Goal: Navigation & Orientation: Understand site structure

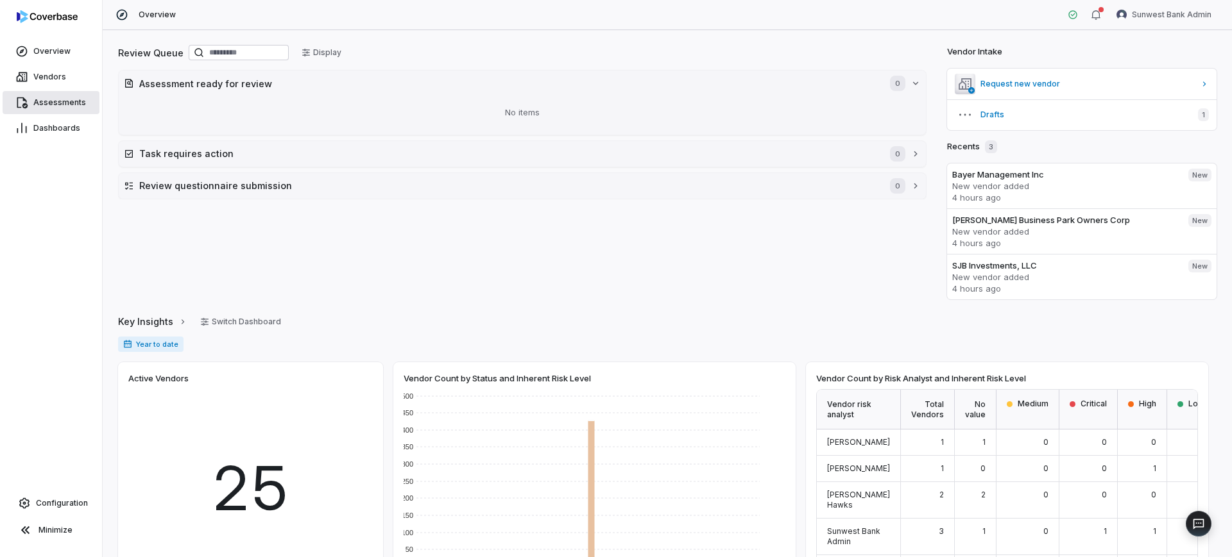
click at [64, 99] on span "Assessments" at bounding box center [59, 103] width 53 height 10
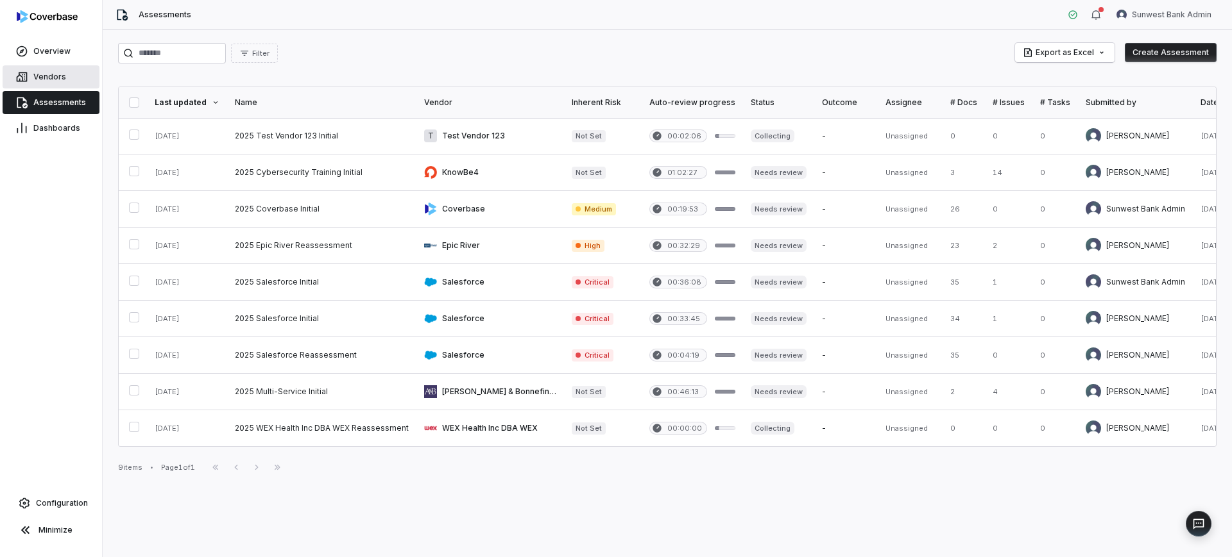
click at [53, 81] on span "Vendors" at bounding box center [49, 77] width 33 height 10
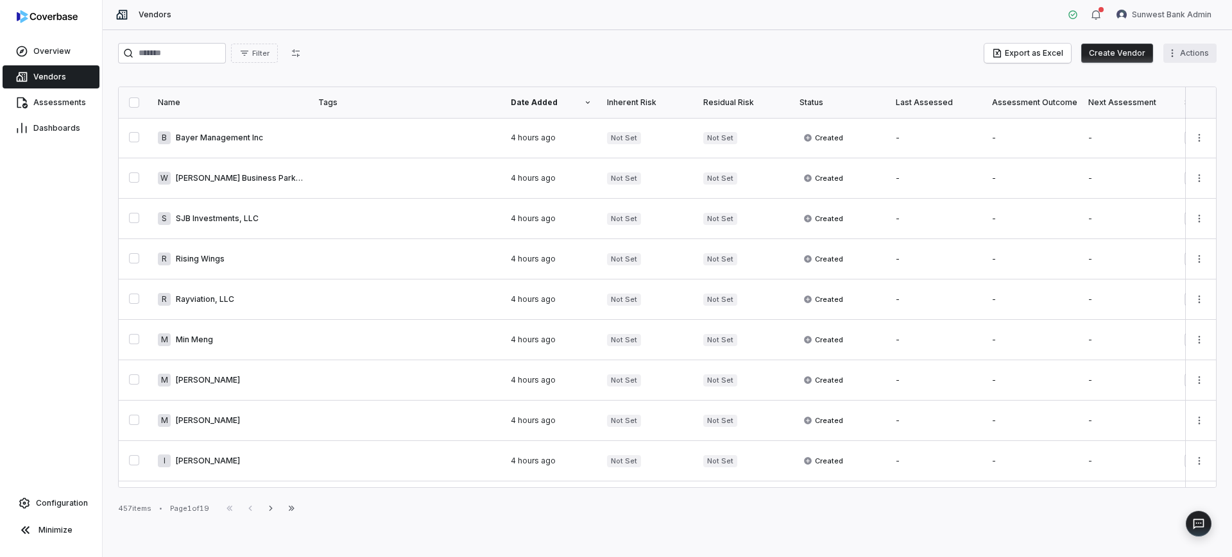
click at [1177, 49] on html "Overview Vendors Assessments Dashboards Configuration Minimize Vendors Sunwest …" at bounding box center [616, 278] width 1232 height 557
click at [22, 109] on link "Assessments" at bounding box center [51, 102] width 97 height 23
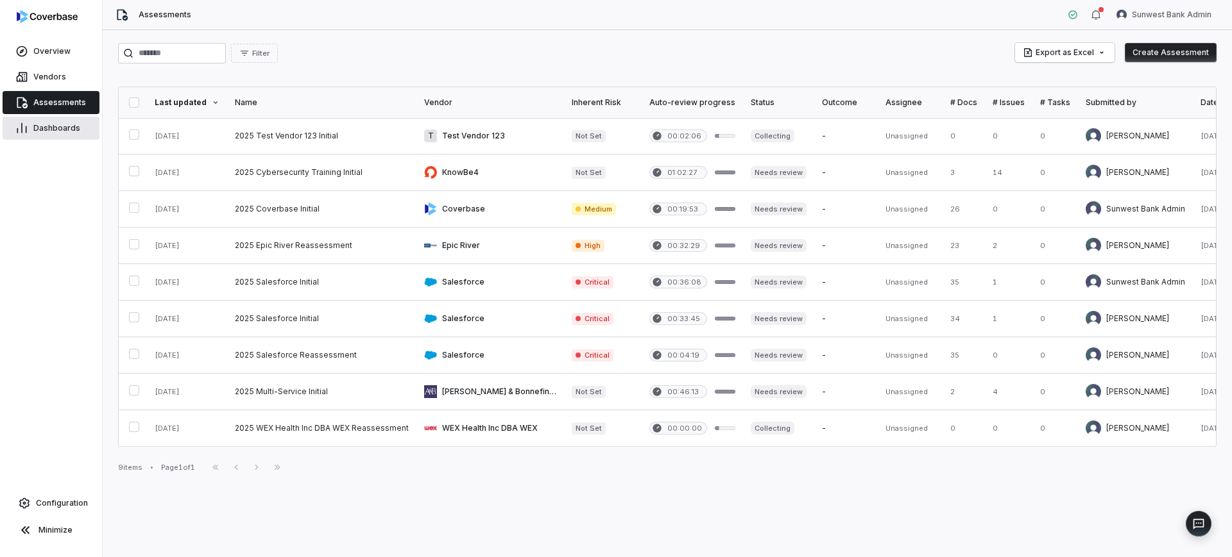
click at [35, 131] on span "Dashboards" at bounding box center [56, 128] width 47 height 10
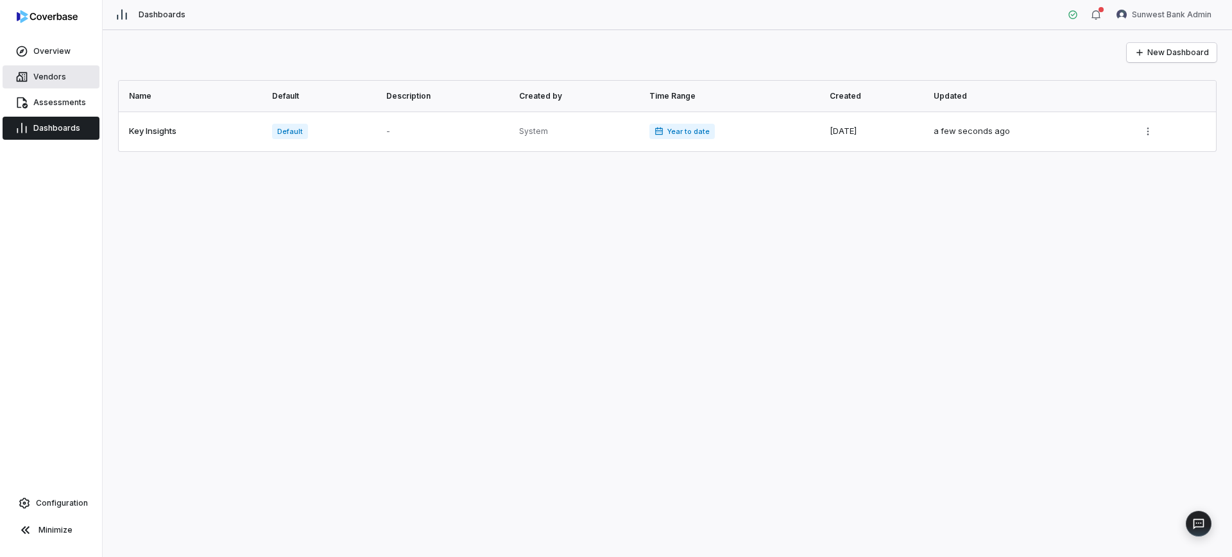
click at [59, 68] on link "Vendors" at bounding box center [51, 76] width 97 height 23
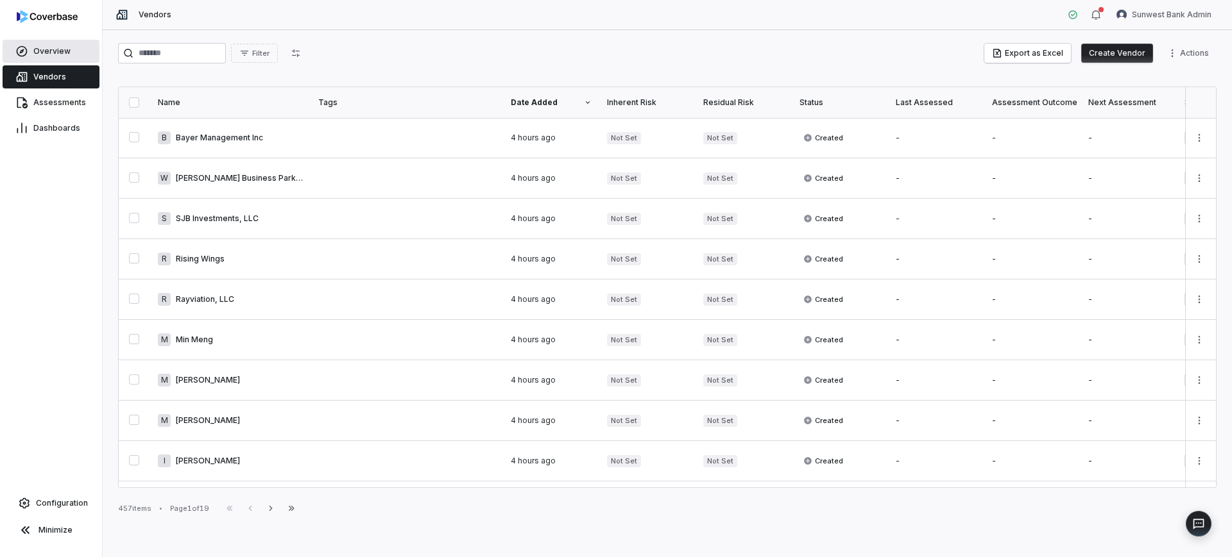
click at [58, 47] on span "Overview" at bounding box center [51, 51] width 37 height 10
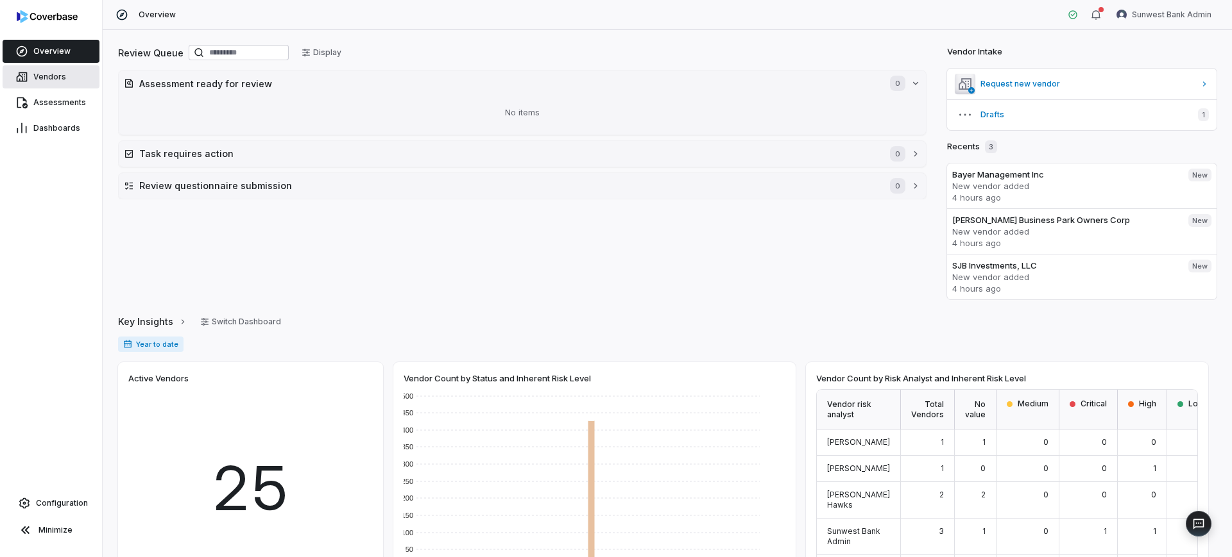
click at [58, 81] on span "Vendors" at bounding box center [49, 77] width 33 height 10
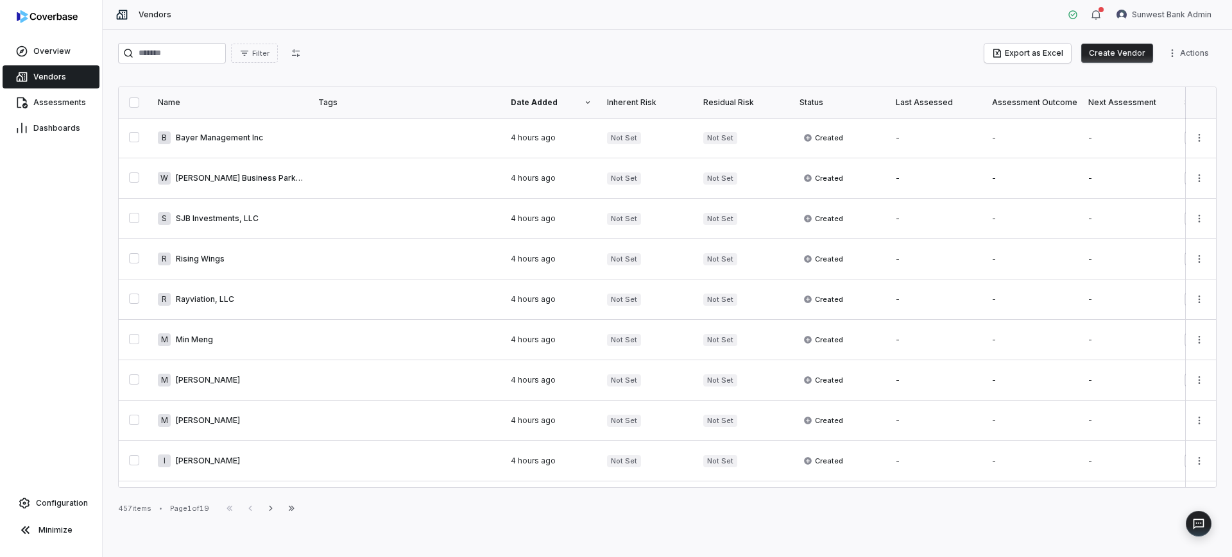
click at [1187, 43] on html "Overview Vendors Assessments Dashboards Configuration Minimize Vendors Sunwest …" at bounding box center [616, 278] width 1232 height 557
click at [1170, 76] on div "Bulk Create Vendors" at bounding box center [1155, 81] width 112 height 21
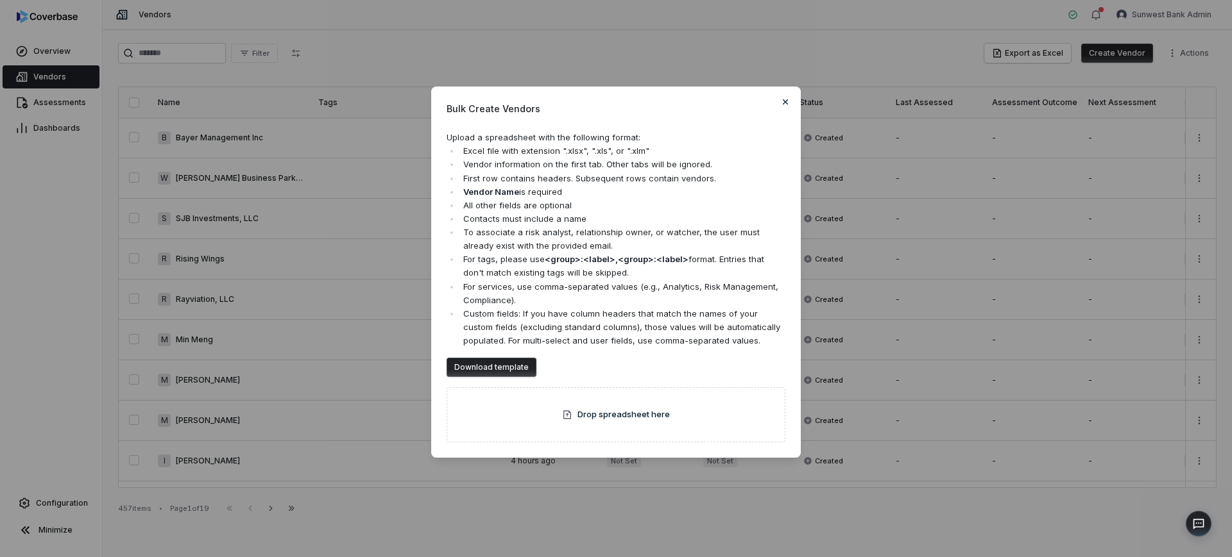
click at [779, 96] on div "Bulk Create Vendors Upload a spreadsheet with the following format: Excel file …" at bounding box center [616, 272] width 370 height 371
click at [788, 97] on icon "button" at bounding box center [785, 102] width 10 height 10
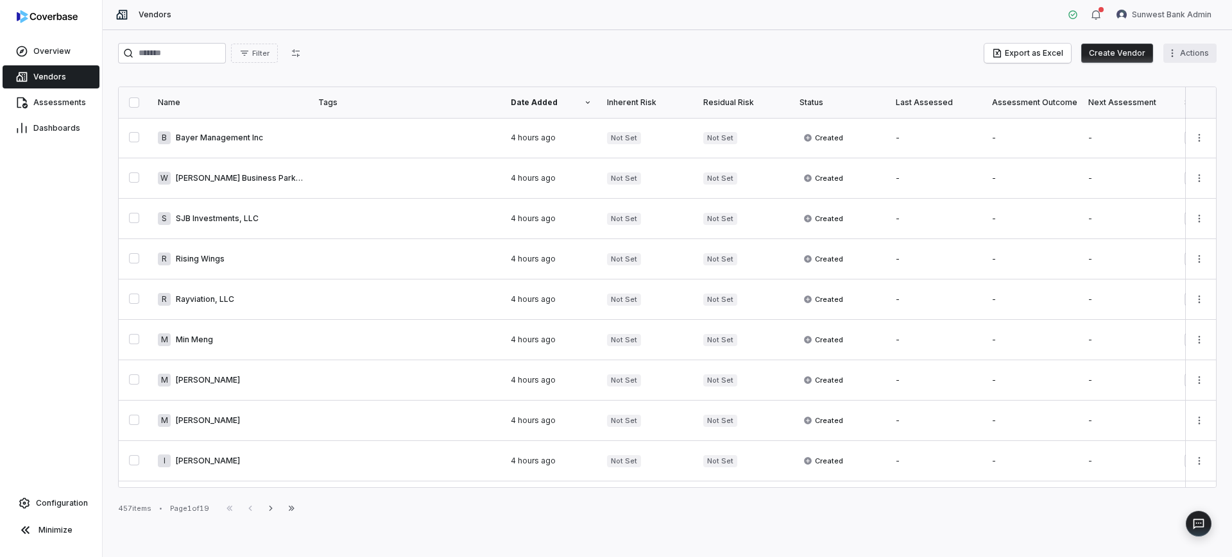
click at [1178, 56] on html "Overview Vendors Assessments Dashboards Configuration Minimize Vendors Sunwest …" at bounding box center [616, 278] width 1232 height 557
click at [1144, 104] on div "Export Services" at bounding box center [1155, 101] width 112 height 21
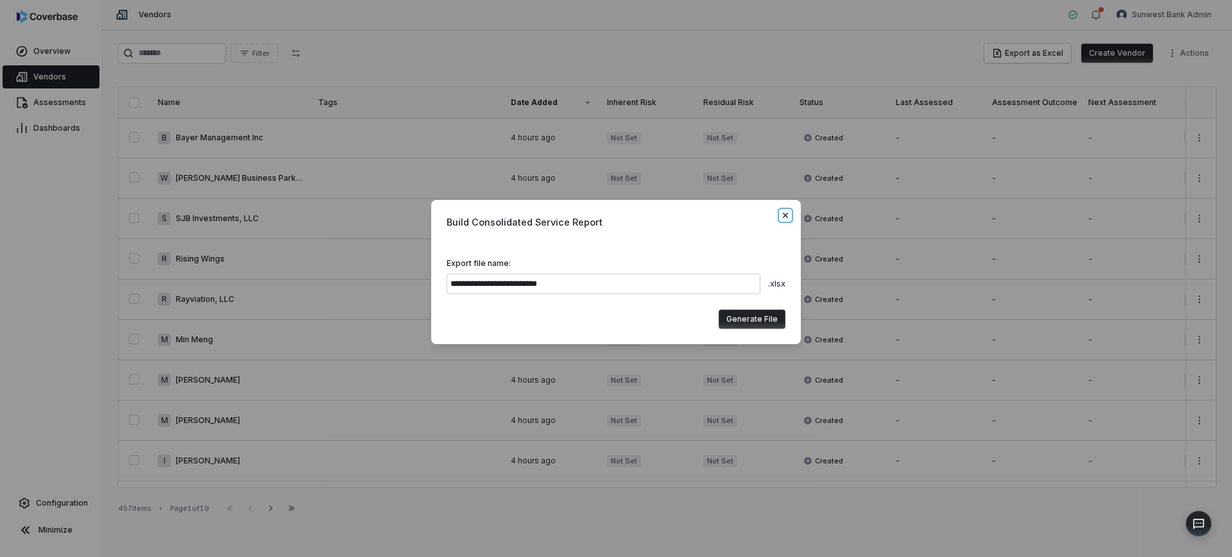
click at [788, 217] on icon "button" at bounding box center [785, 215] width 10 height 10
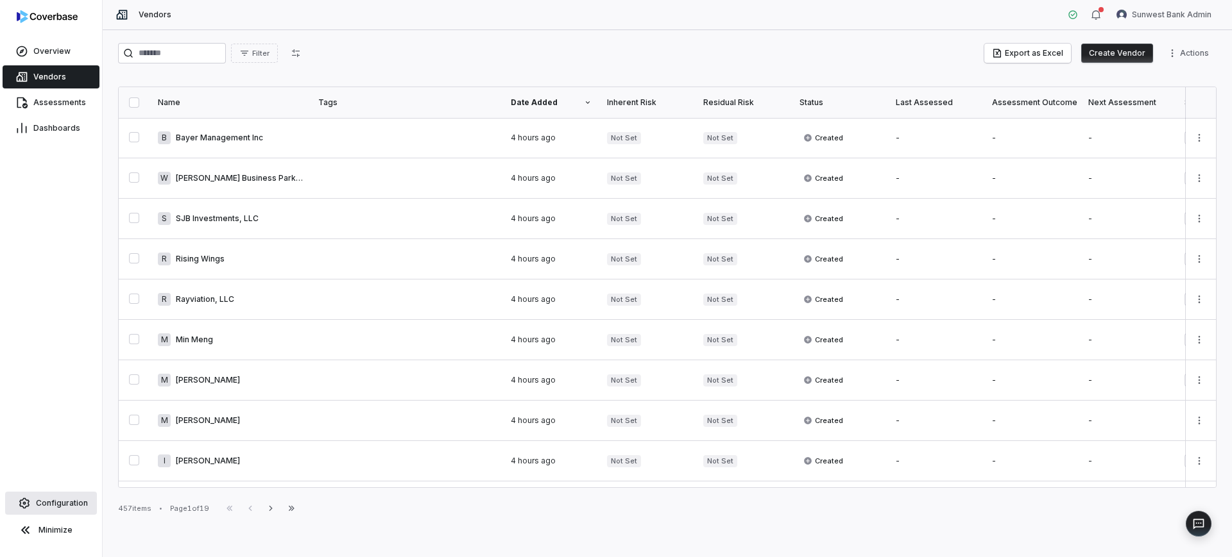
click at [62, 507] on span "Configuration" at bounding box center [62, 503] width 52 height 10
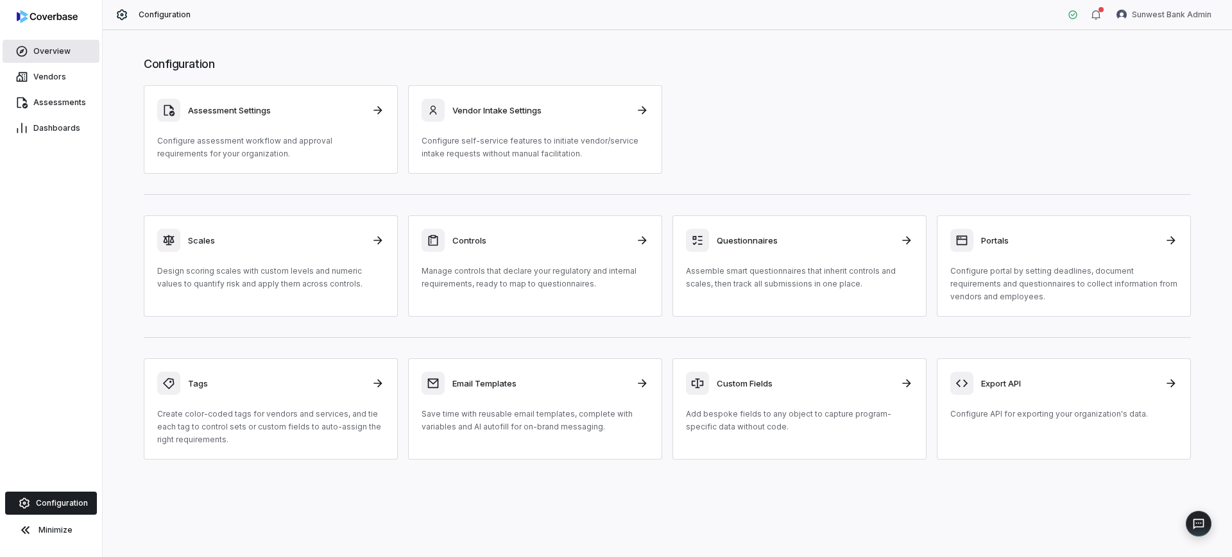
click at [64, 55] on span "Overview" at bounding box center [51, 51] width 37 height 10
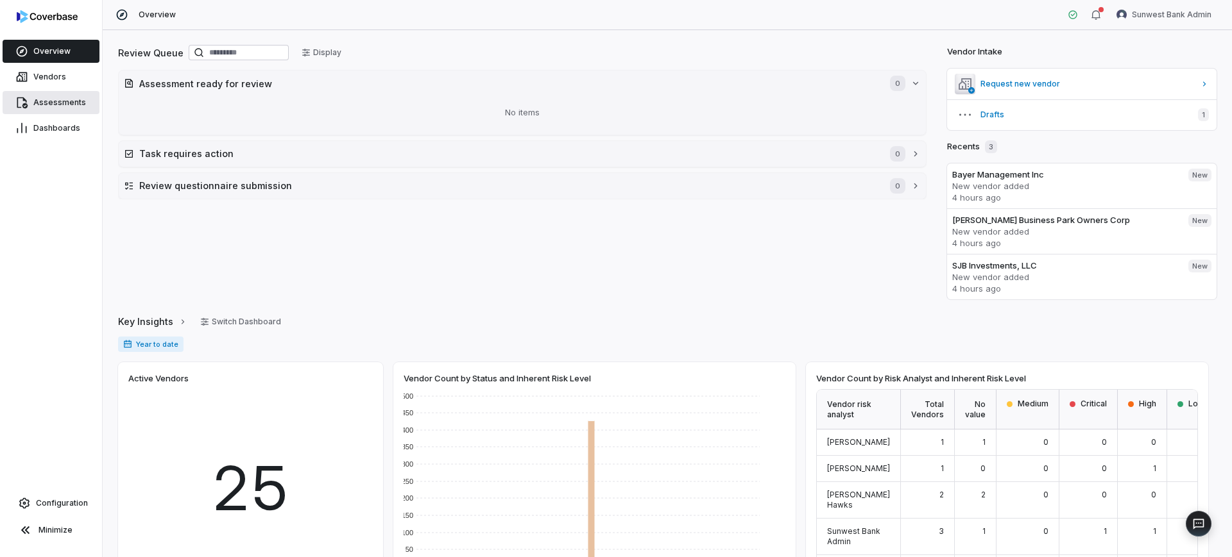
click at [54, 93] on link "Assessments" at bounding box center [51, 102] width 97 height 23
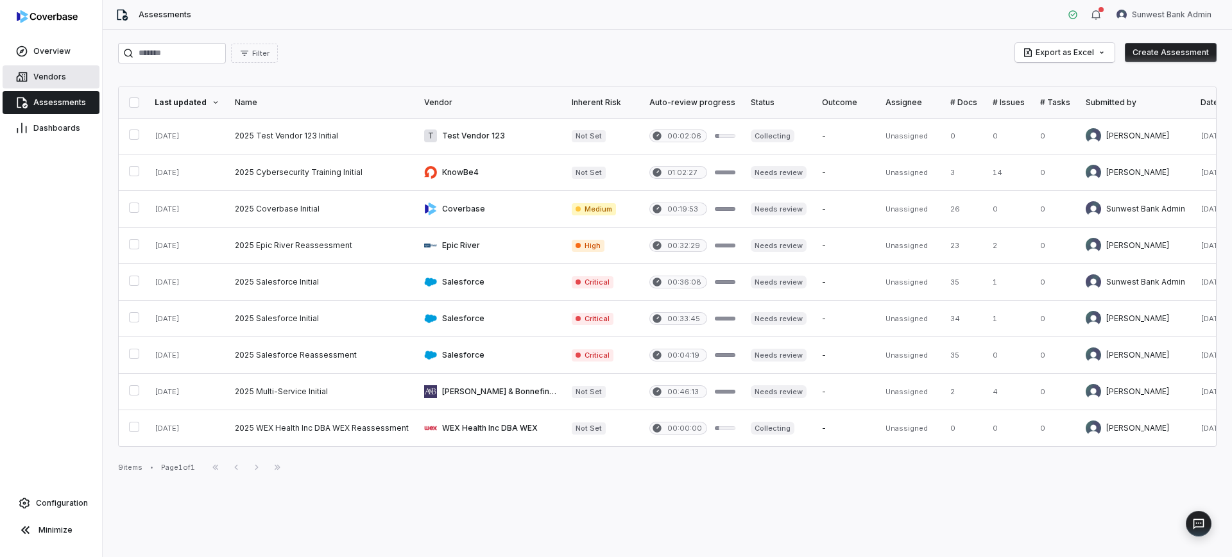
click at [56, 83] on link "Vendors" at bounding box center [51, 76] width 97 height 23
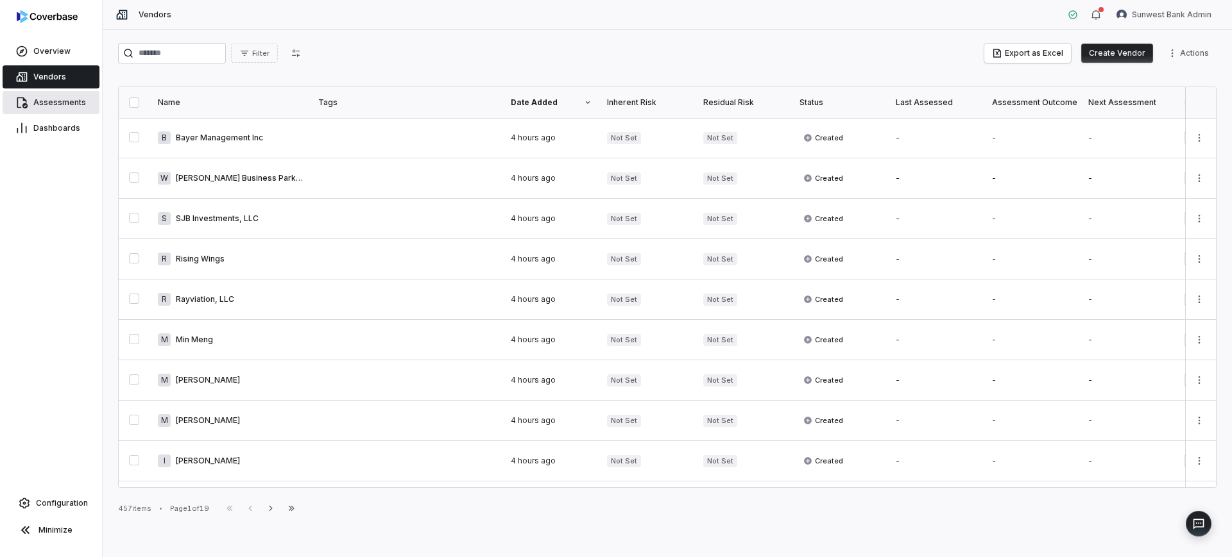
click at [80, 99] on span "Assessments" at bounding box center [59, 103] width 53 height 10
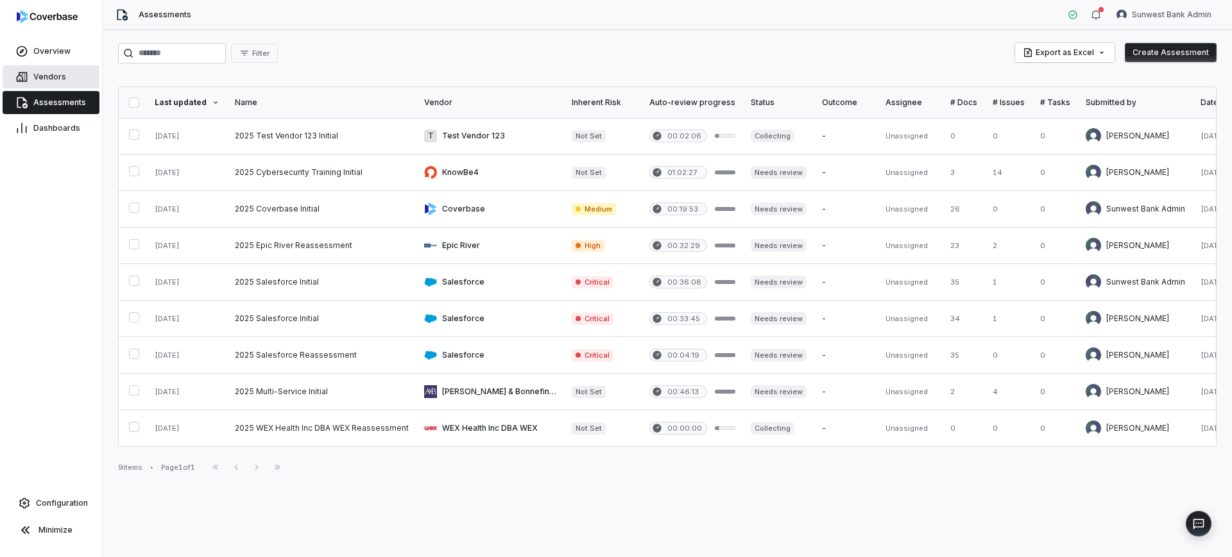
click at [61, 79] on span "Vendors" at bounding box center [49, 77] width 33 height 10
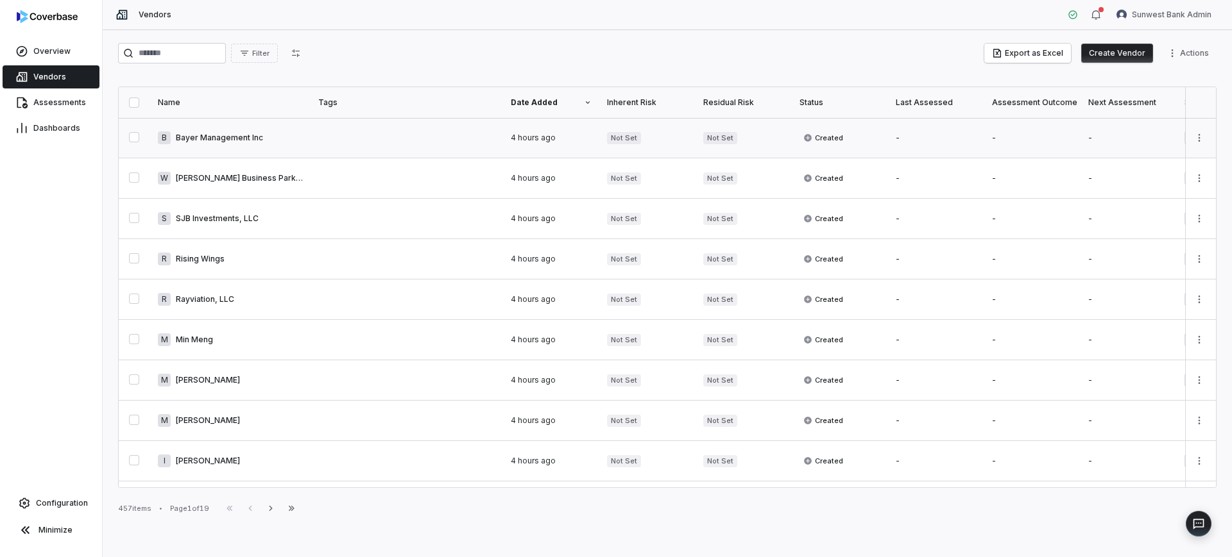
click at [226, 140] on link at bounding box center [230, 138] width 160 height 40
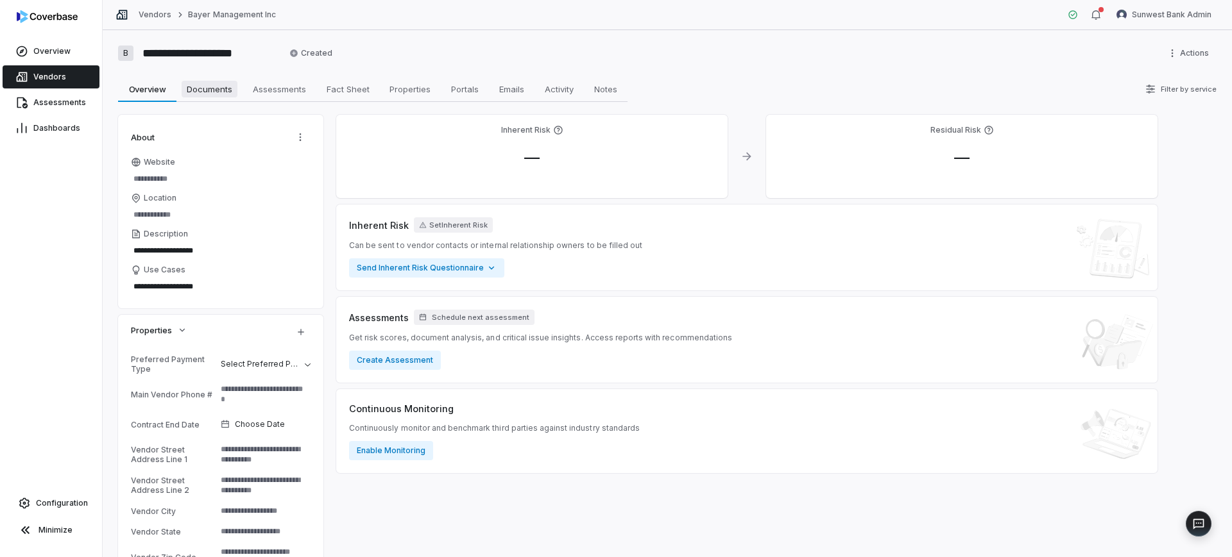
click at [220, 96] on span "Documents" at bounding box center [210, 89] width 56 height 17
type textarea "*"
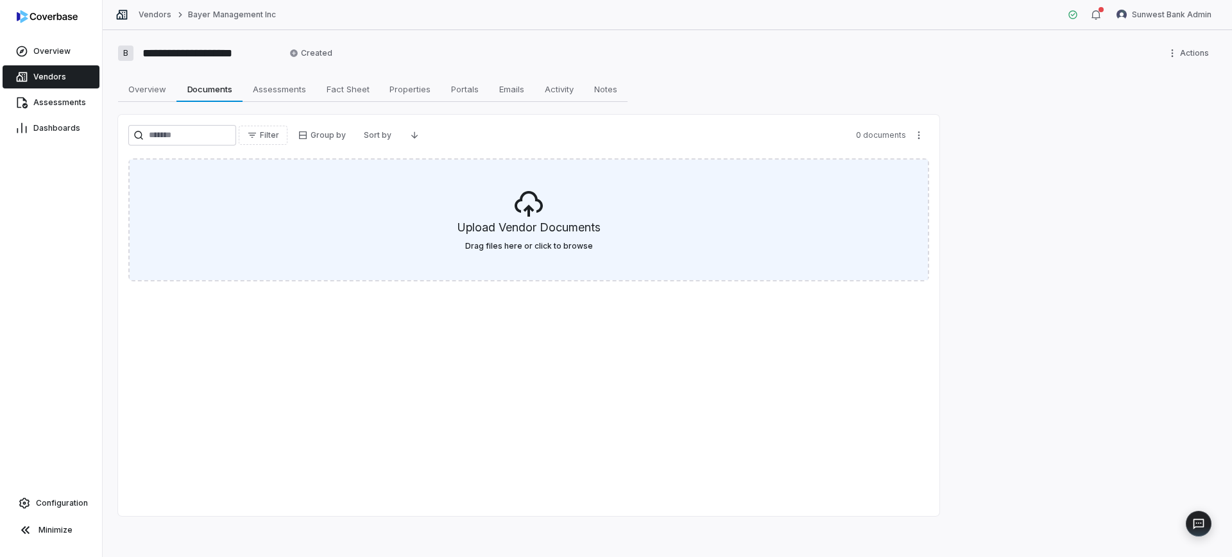
click at [532, 179] on div "Upload Vendor Documents Drag files here or click to browse" at bounding box center [529, 220] width 798 height 121
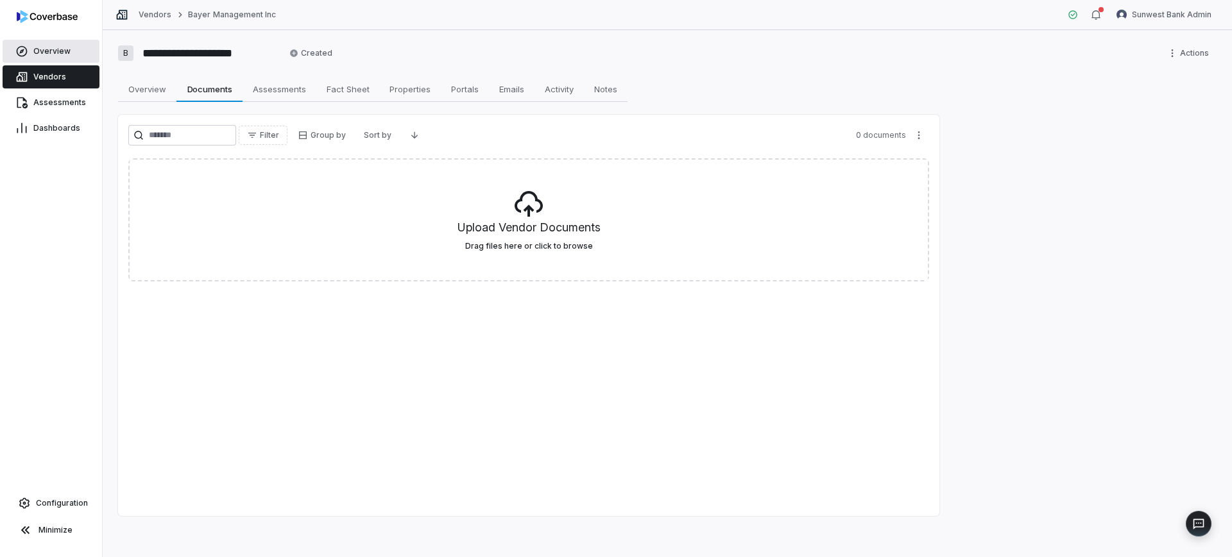
click at [40, 49] on span "Overview" at bounding box center [51, 51] width 37 height 10
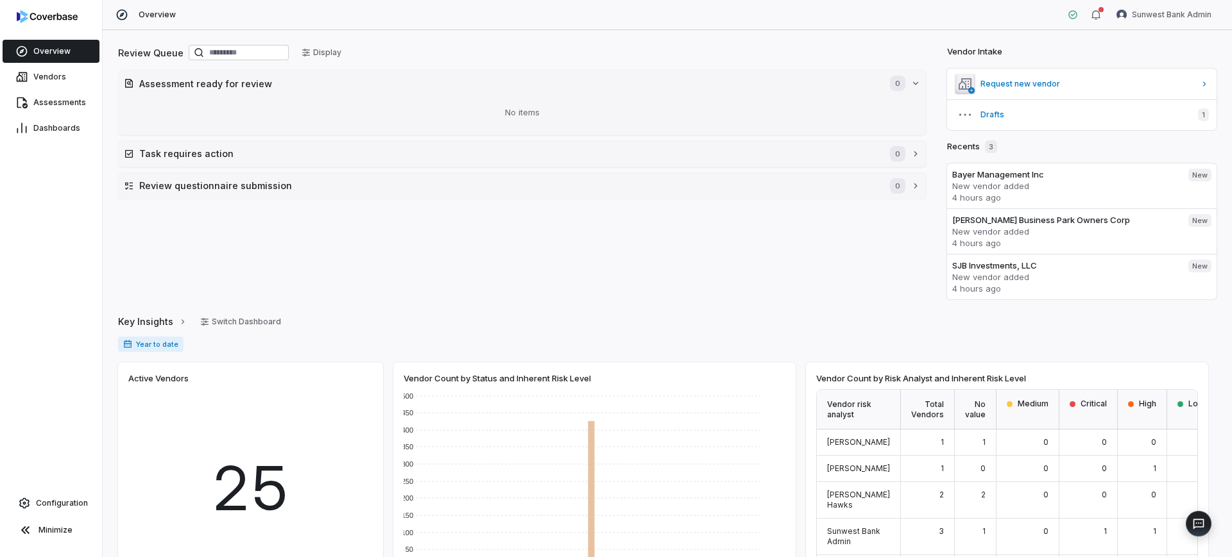
scroll to position [35, 0]
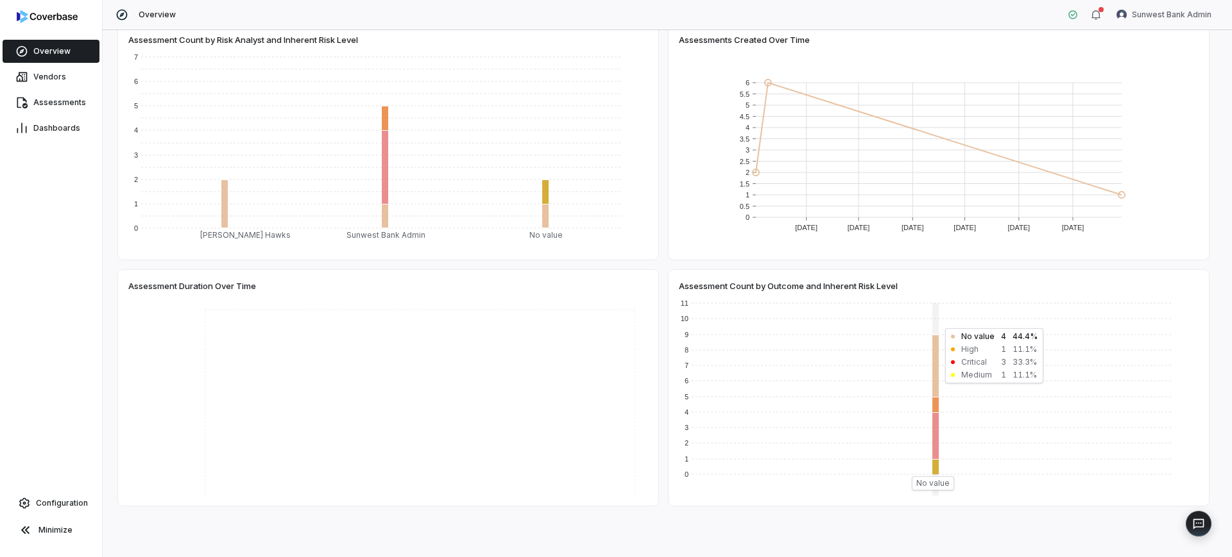
drag, startPoint x: 923, startPoint y: 370, endPoint x: 848, endPoint y: 362, distance: 75.4
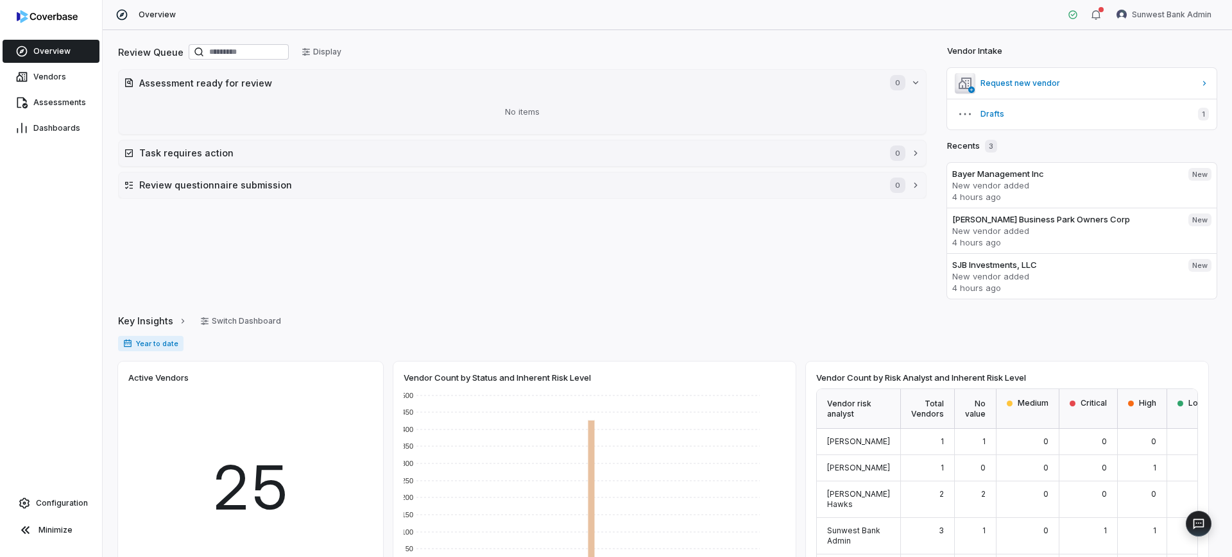
scroll to position [0, 0]
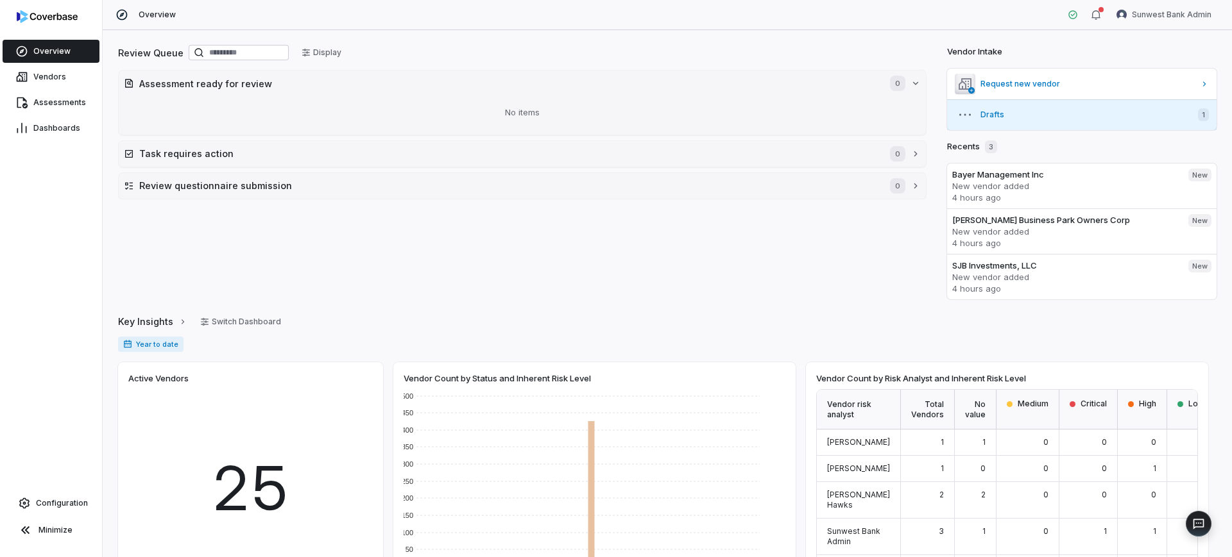
click at [1056, 100] on button "Drafts 1" at bounding box center [1081, 114] width 269 height 31
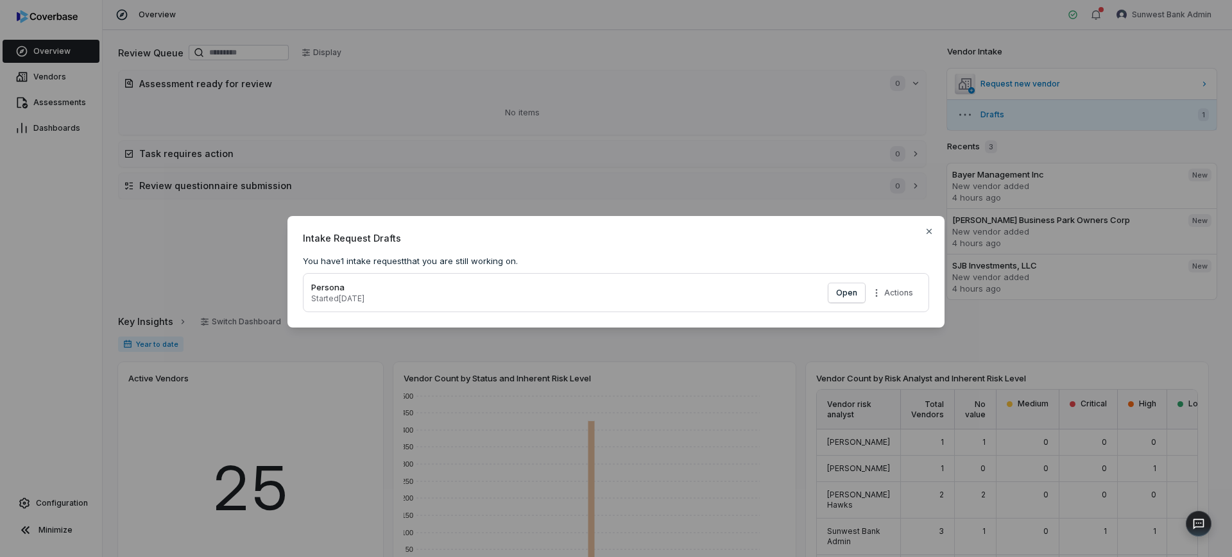
click at [935, 234] on div "Intake Request Drafts You have 1 intake request that you are still working on. …" at bounding box center [615, 272] width 657 height 112
click at [933, 232] on icon "button" at bounding box center [929, 231] width 10 height 10
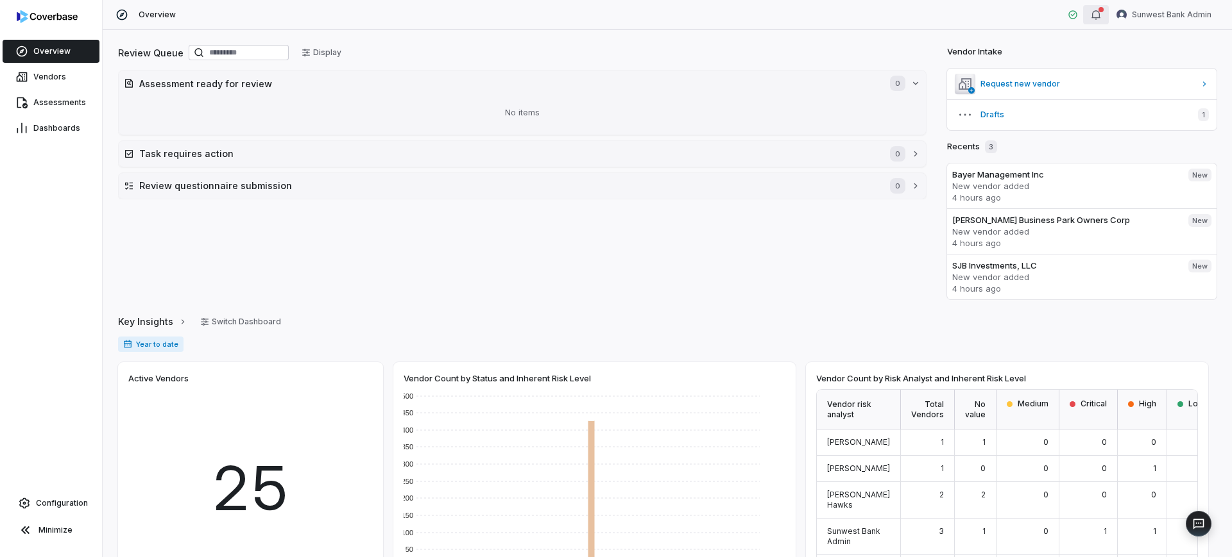
click at [1101, 21] on div "button" at bounding box center [1096, 14] width 10 height 15
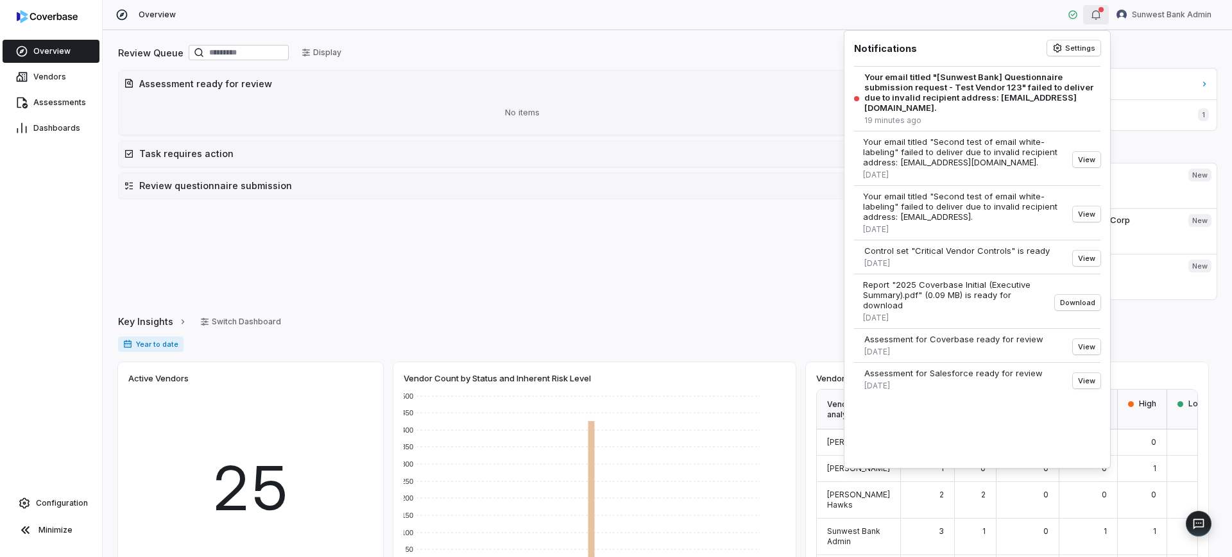
click at [1101, 21] on div "button" at bounding box center [1096, 14] width 10 height 15
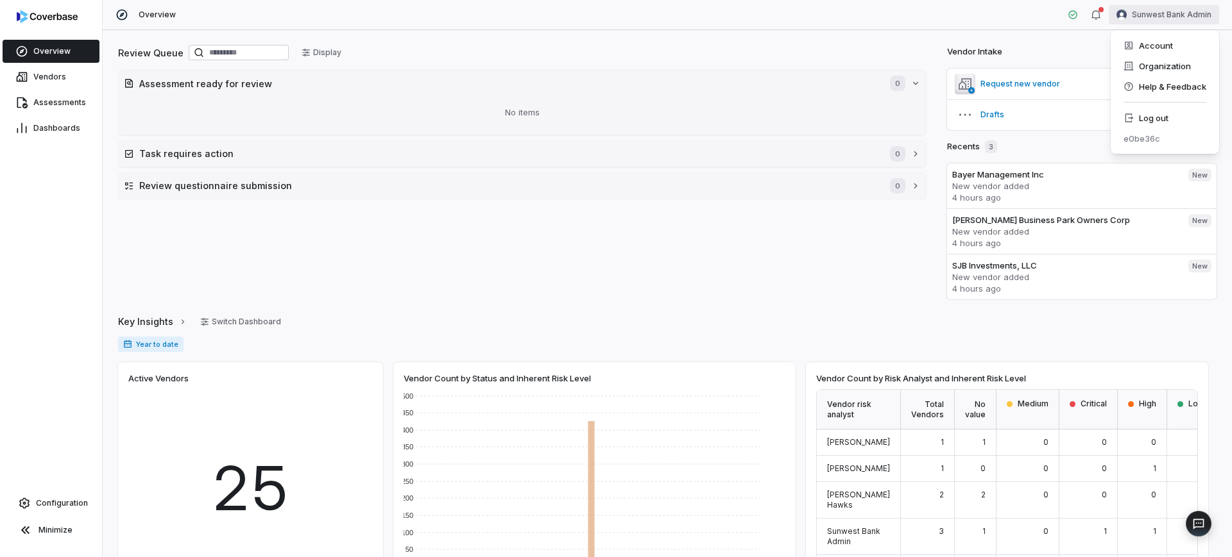
click at [1170, 23] on html "Overview Vendors Assessments Dashboards Configuration Minimize Overview Sunwest…" at bounding box center [616, 278] width 1232 height 557
click at [1159, 46] on div "Account" at bounding box center [1165, 45] width 98 height 21
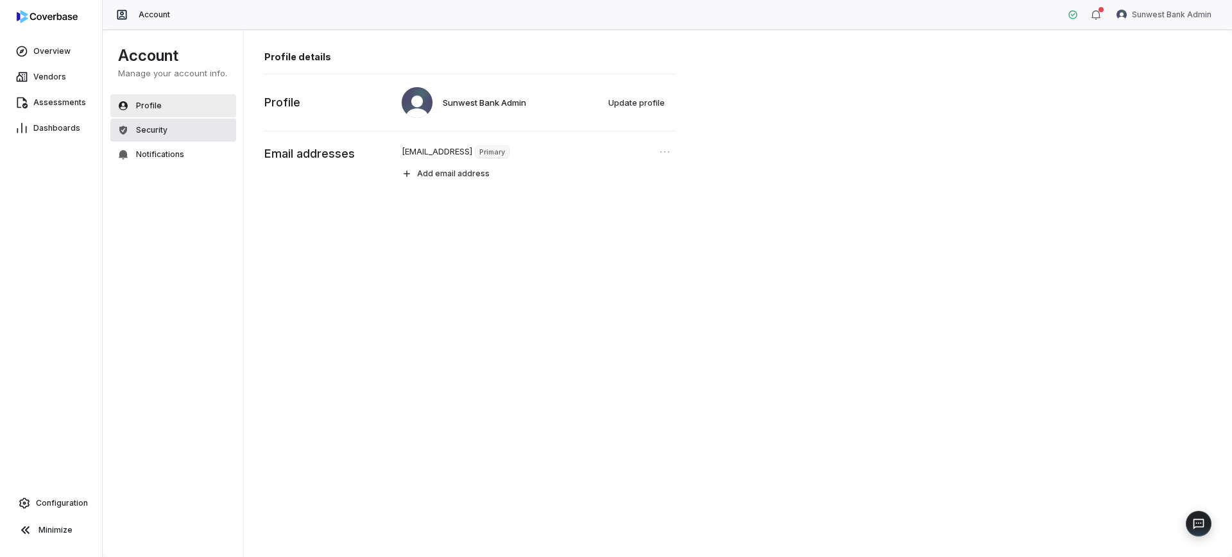
click at [127, 121] on button "Security" at bounding box center [173, 130] width 126 height 23
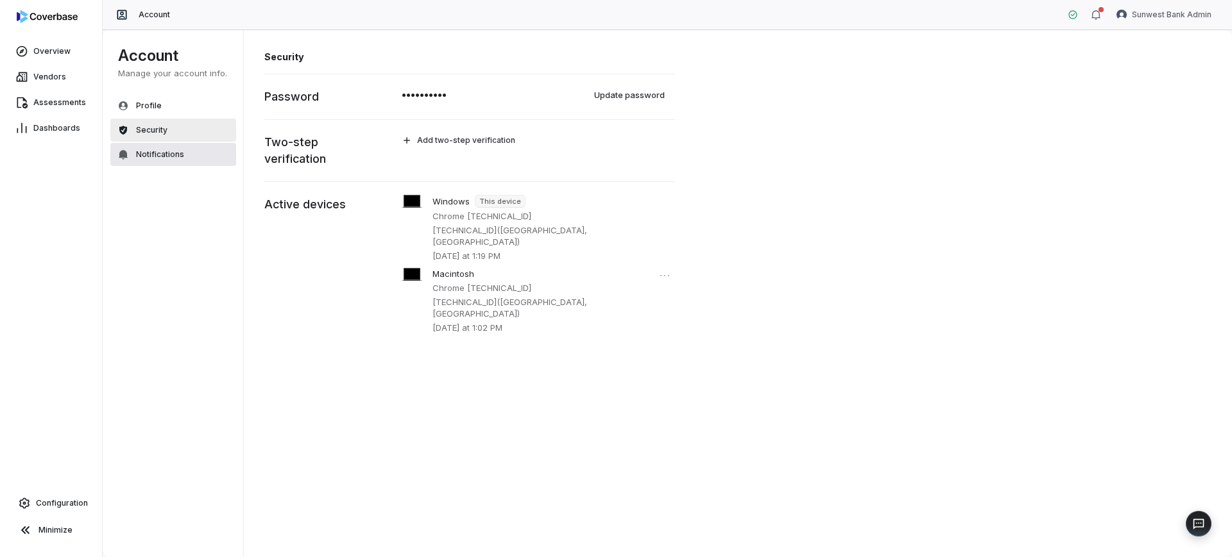
click at [155, 155] on span "Notifications" at bounding box center [160, 154] width 48 height 10
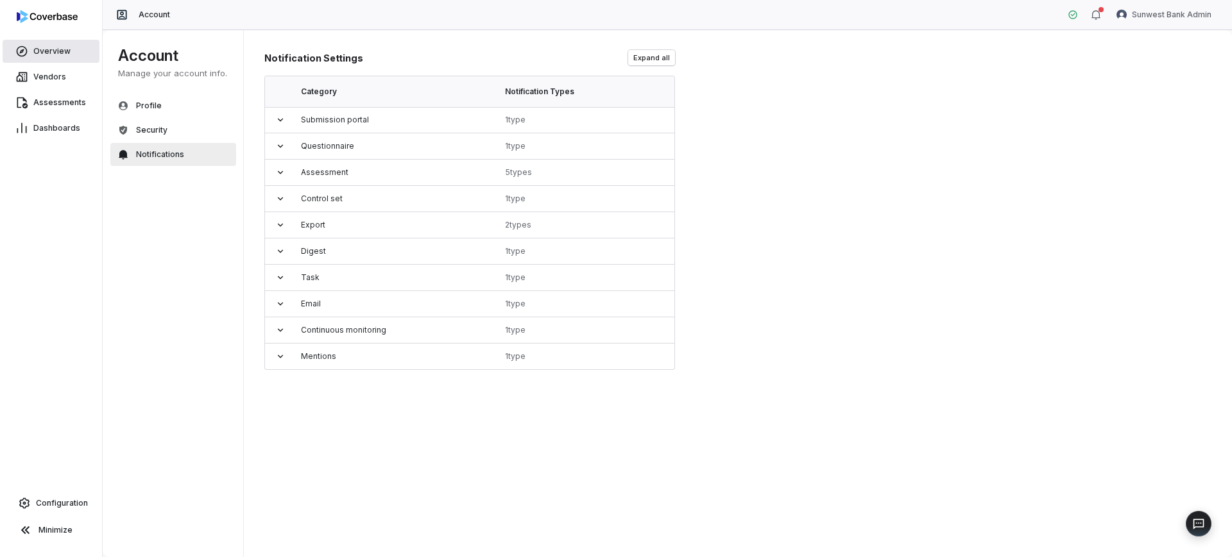
click at [58, 55] on span "Overview" at bounding box center [51, 51] width 37 height 10
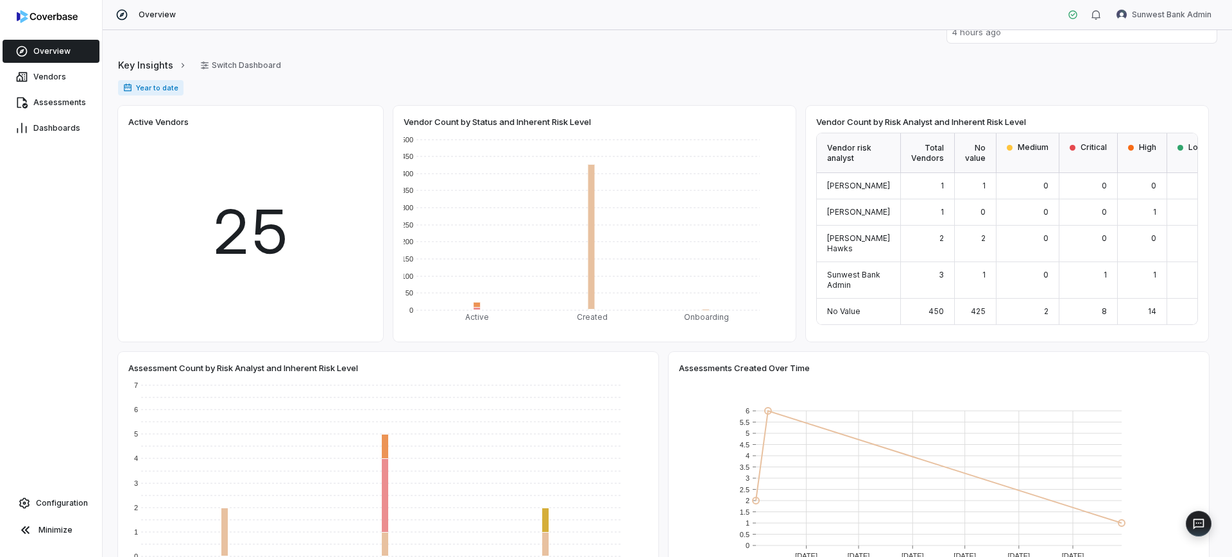
scroll to position [401, 0]
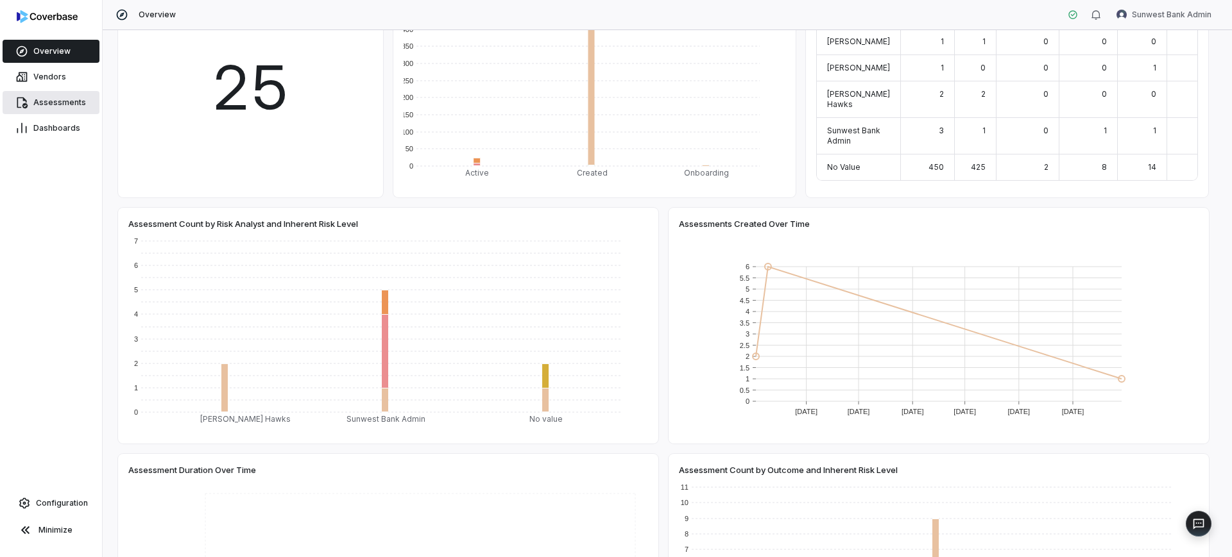
click at [44, 98] on span "Assessments" at bounding box center [59, 103] width 53 height 10
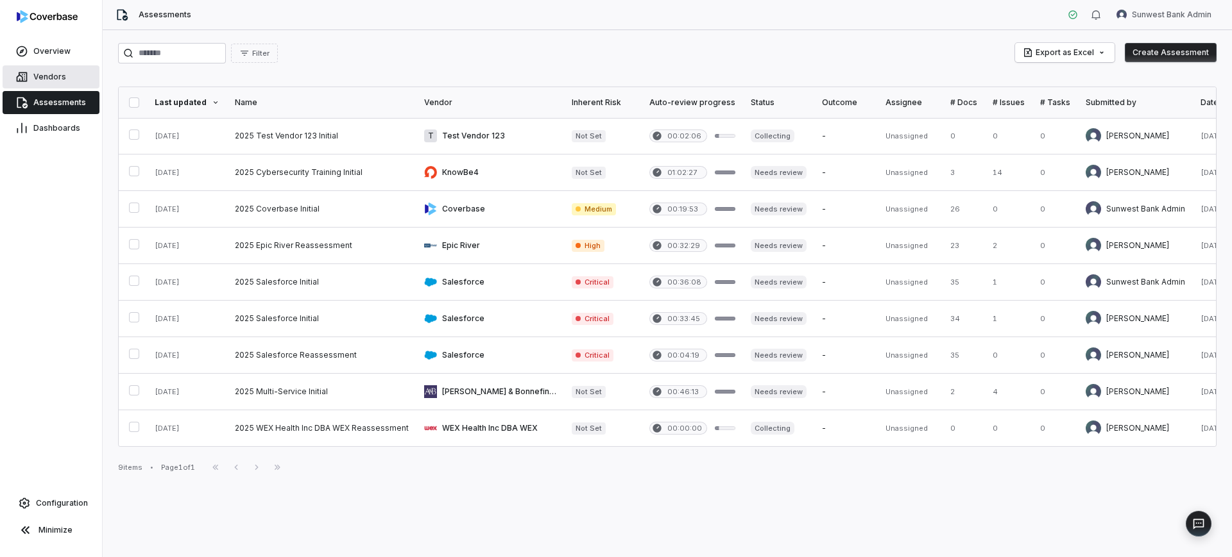
click at [68, 69] on link "Vendors" at bounding box center [51, 76] width 97 height 23
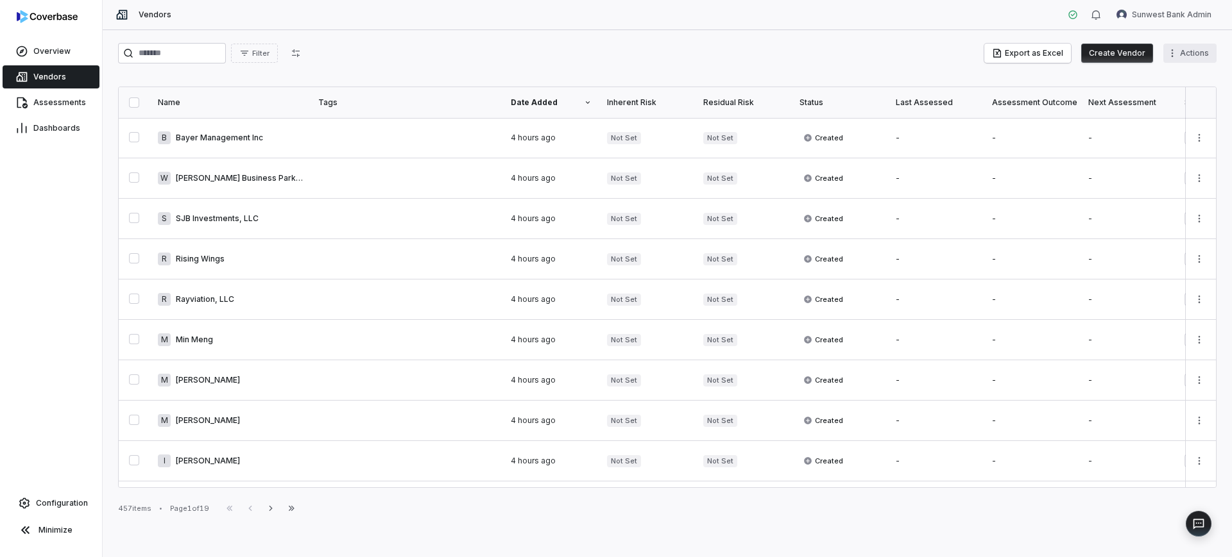
click at [1176, 62] on html "Overview Vendors Assessments Dashboards Configuration Minimize Vendors Sunwest …" at bounding box center [616, 278] width 1232 height 557
click at [906, 62] on html "Overview Vendors Assessments Dashboards Configuration Minimize Vendors Sunwest …" at bounding box center [616, 278] width 1232 height 557
click at [1109, 60] on button "Create Vendor" at bounding box center [1117, 53] width 72 height 19
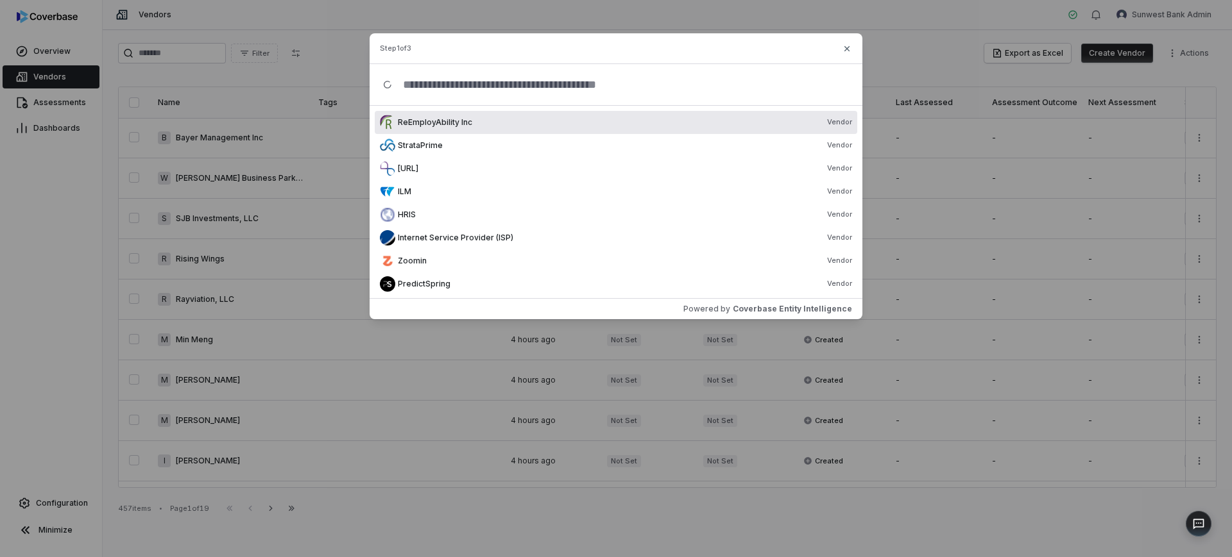
click at [847, 55] on div "Step 1 of 3" at bounding box center [616, 48] width 493 height 31
click at [846, 44] on icon "button" at bounding box center [847, 49] width 10 height 10
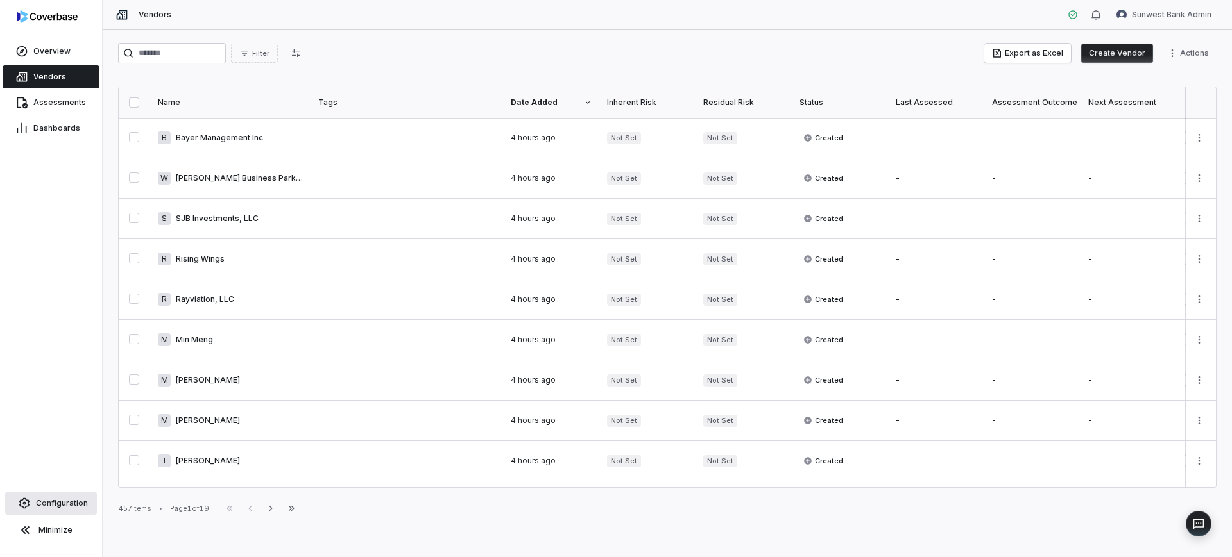
click at [64, 509] on link "Configuration" at bounding box center [51, 503] width 92 height 23
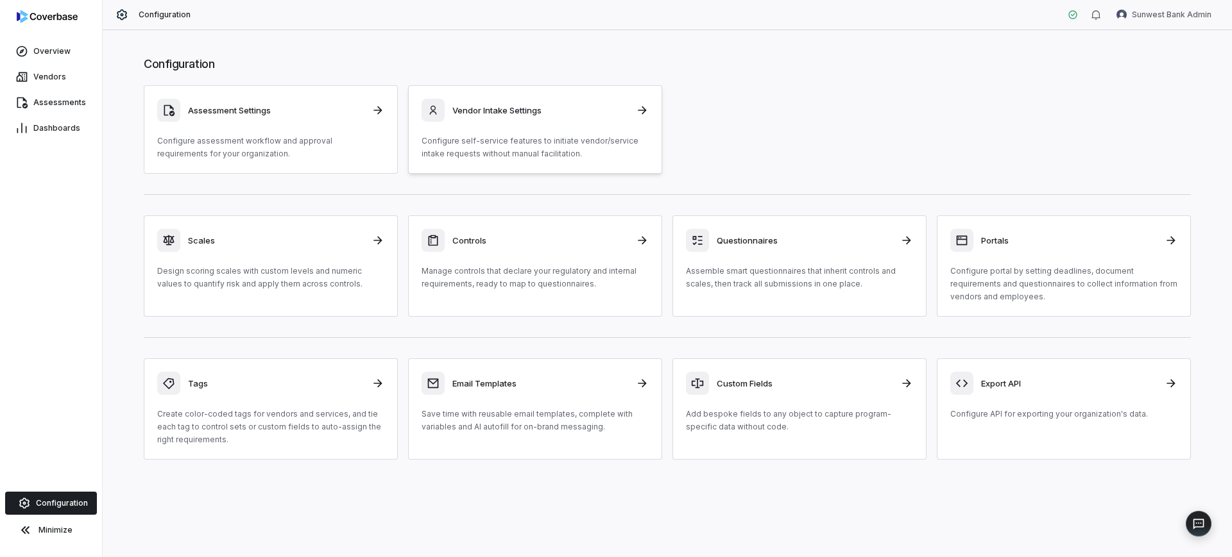
click at [477, 141] on p "Configure self-service features to initiate vendor/service intake requests with…" at bounding box center [534, 148] width 227 height 26
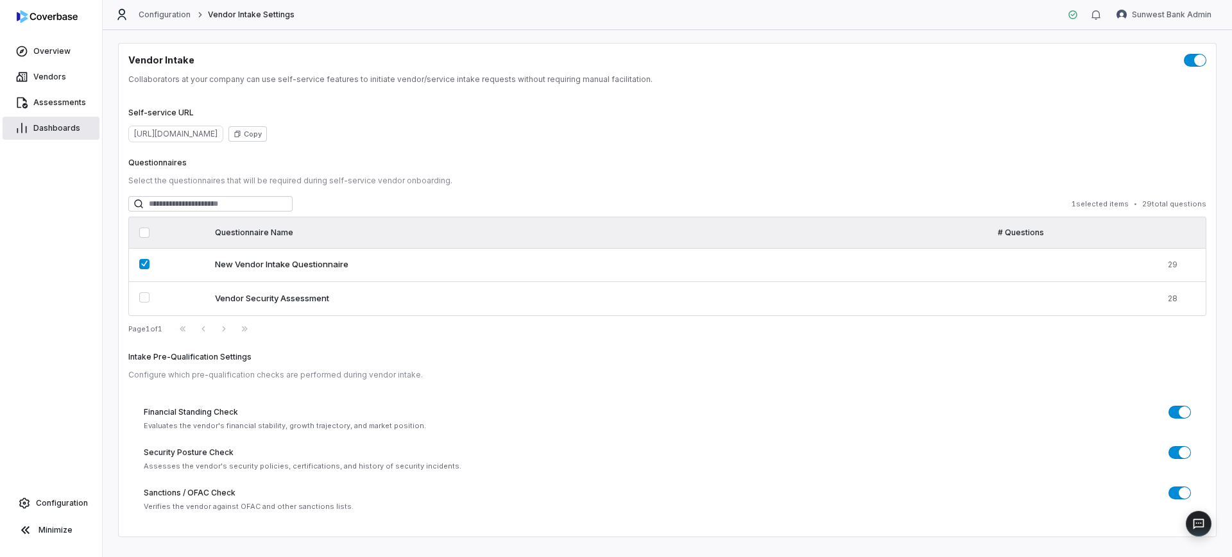
click at [50, 118] on link "Dashboards" at bounding box center [51, 128] width 97 height 23
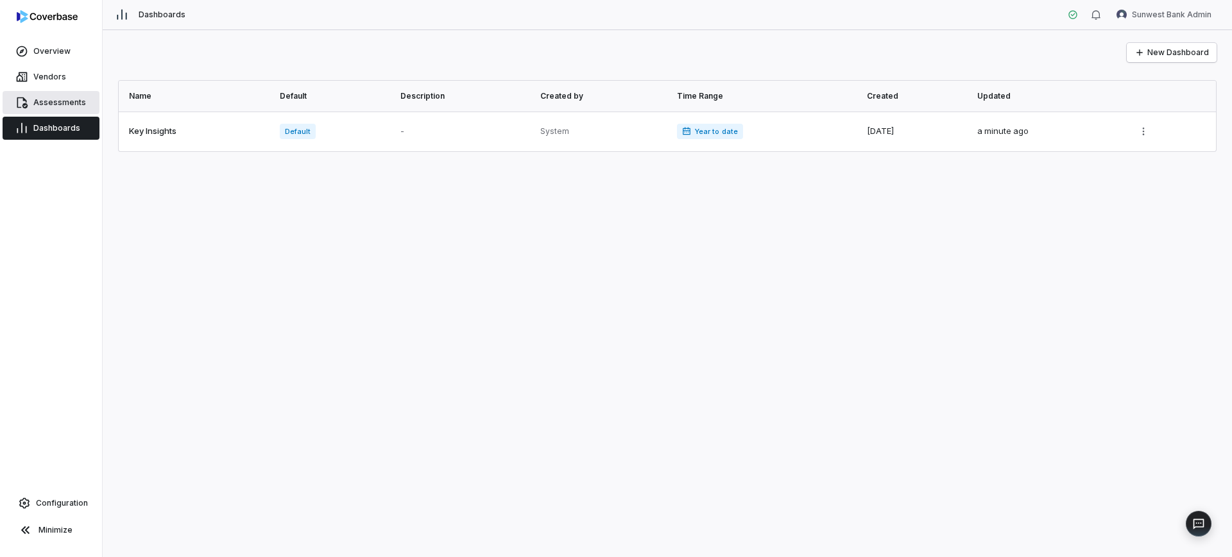
click at [59, 101] on span "Assessments" at bounding box center [59, 103] width 53 height 10
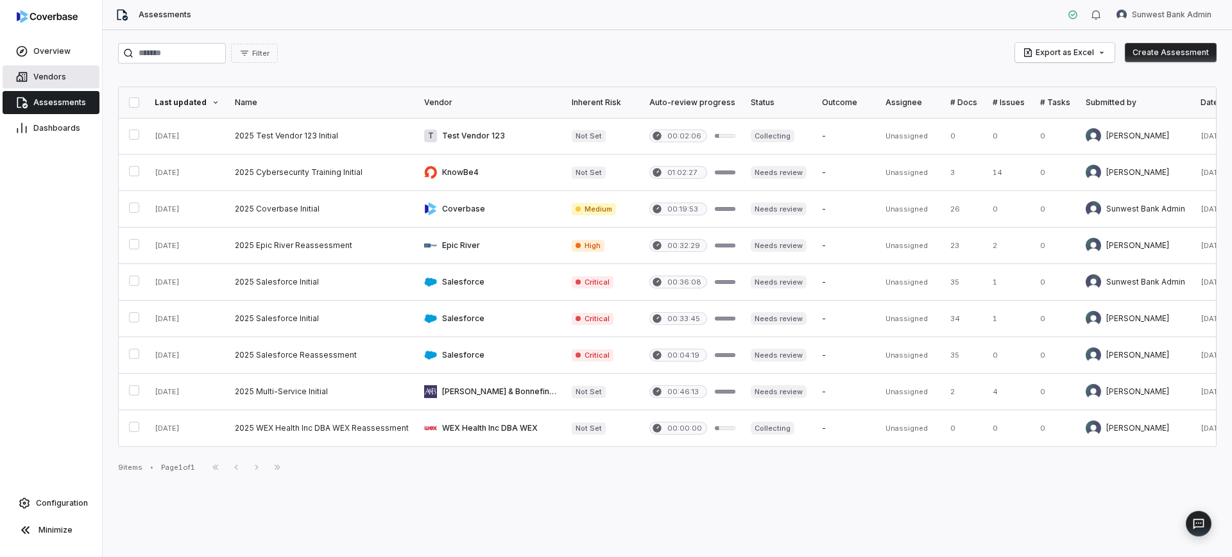
click at [54, 68] on link "Vendors" at bounding box center [51, 76] width 97 height 23
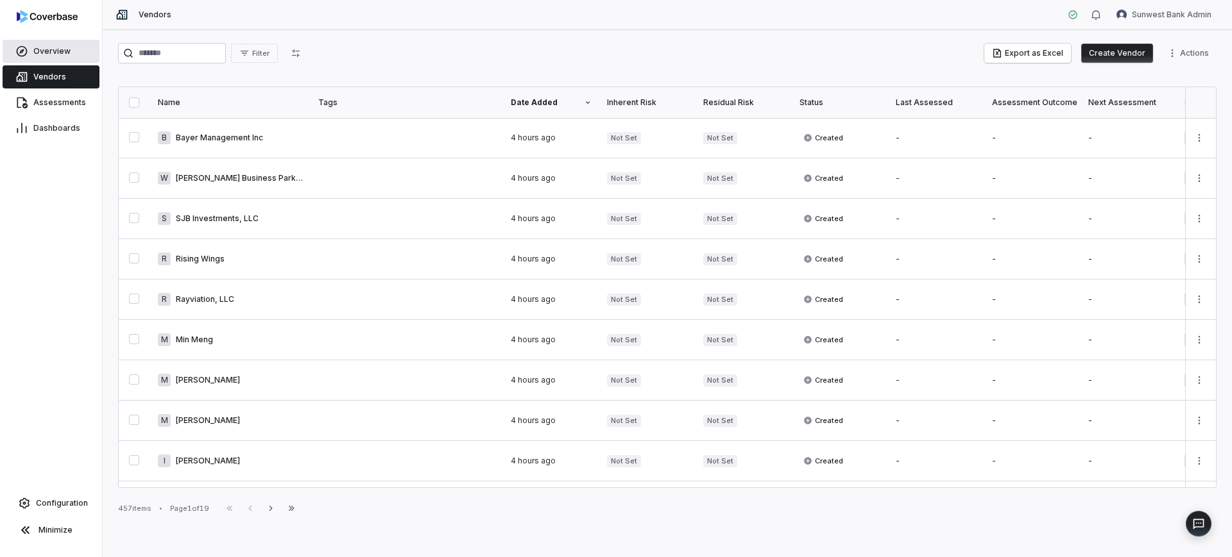
click at [56, 53] on span "Overview" at bounding box center [51, 51] width 37 height 10
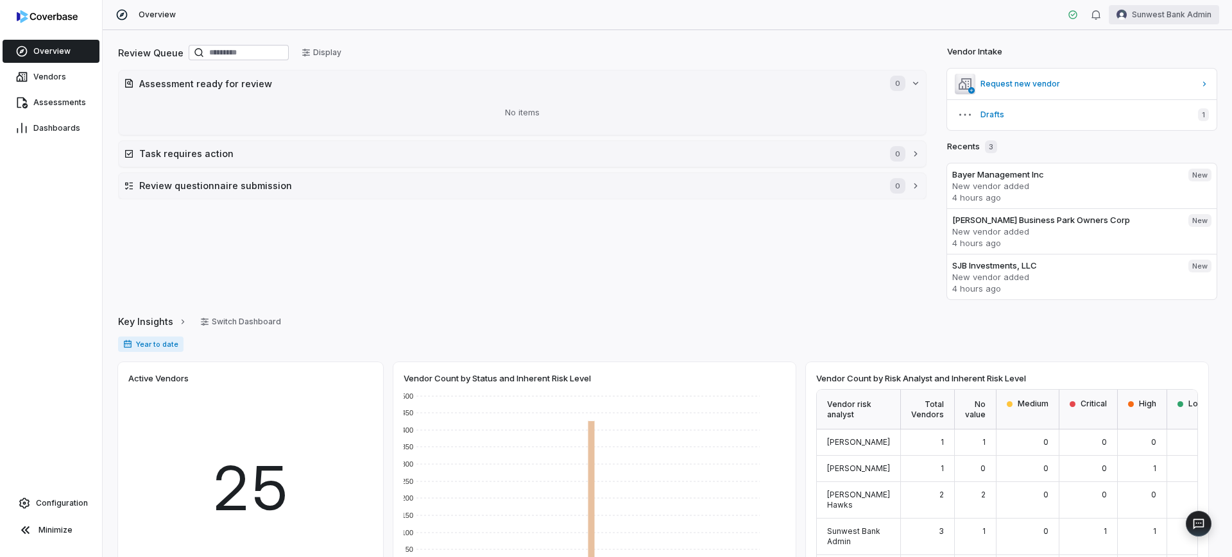
click at [1163, 21] on html "Overview Vendors Assessments Dashboards Configuration Minimize Overview Sunwest…" at bounding box center [616, 278] width 1232 height 557
click at [1153, 45] on div "Account" at bounding box center [1165, 45] width 98 height 21
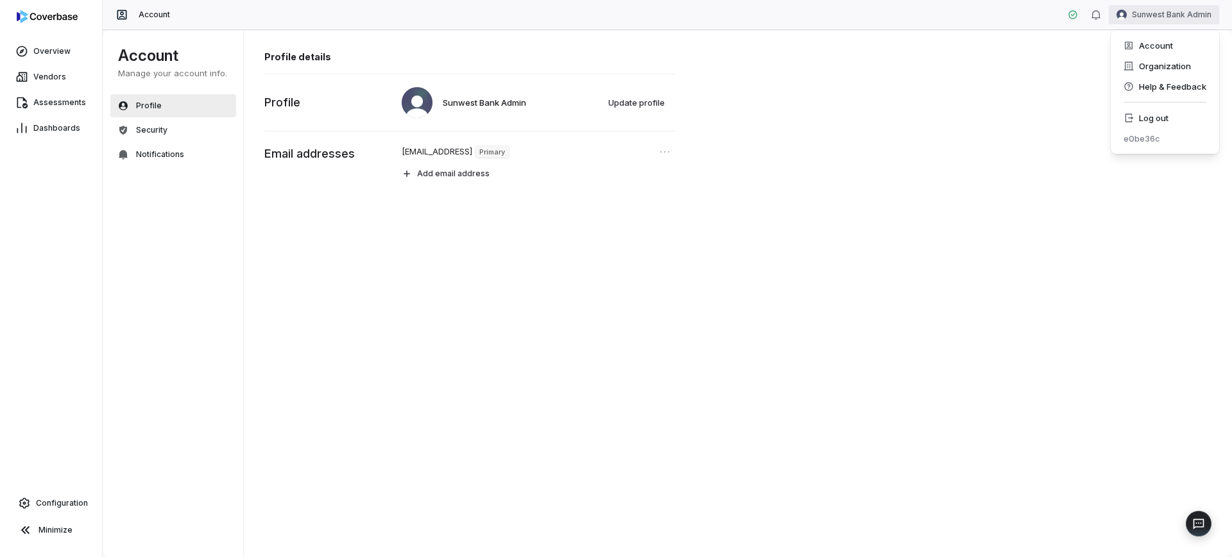
click at [1125, 20] on html "Overview Vendors Assessments Dashboards Configuration Minimize Account Sunwest …" at bounding box center [616, 278] width 1232 height 557
click at [1145, 75] on div "Organization" at bounding box center [1165, 66] width 98 height 21
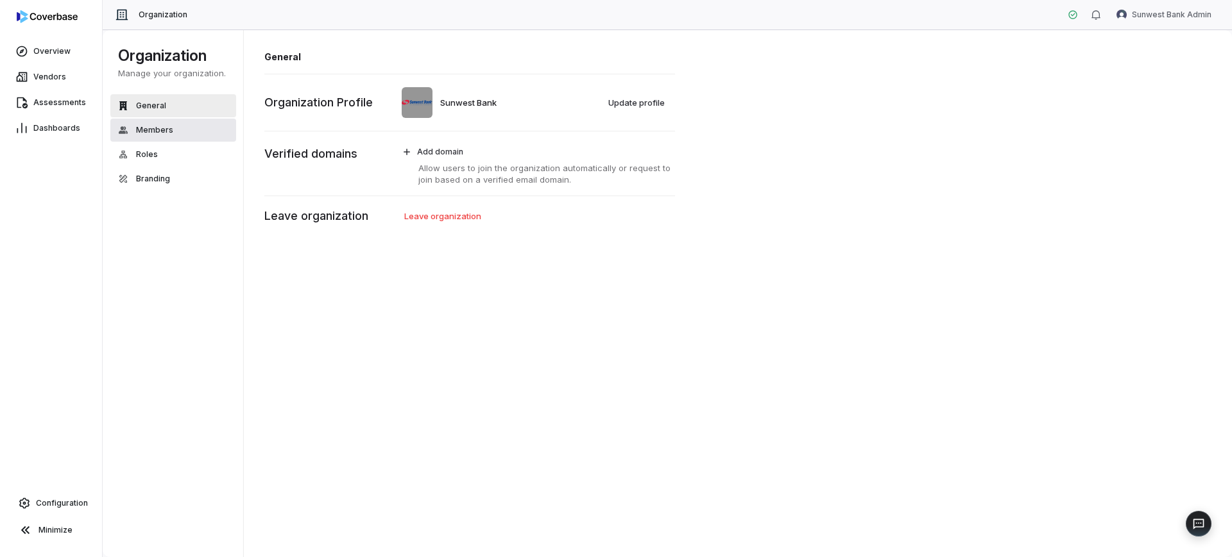
click at [162, 130] on span "Members" at bounding box center [154, 130] width 37 height 10
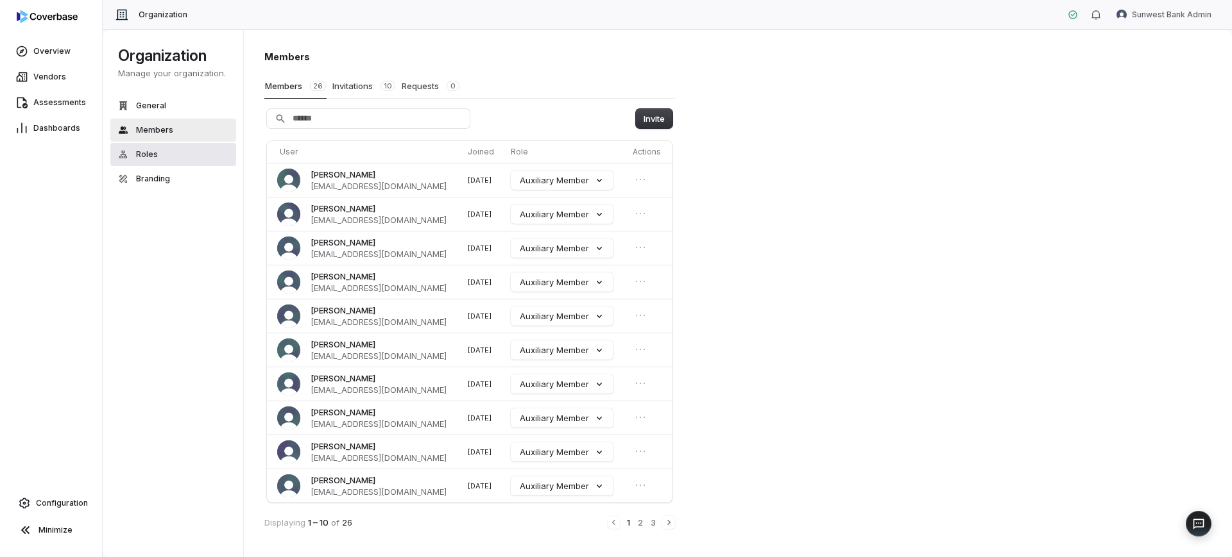
click at [162, 156] on button "Roles" at bounding box center [173, 154] width 126 height 23
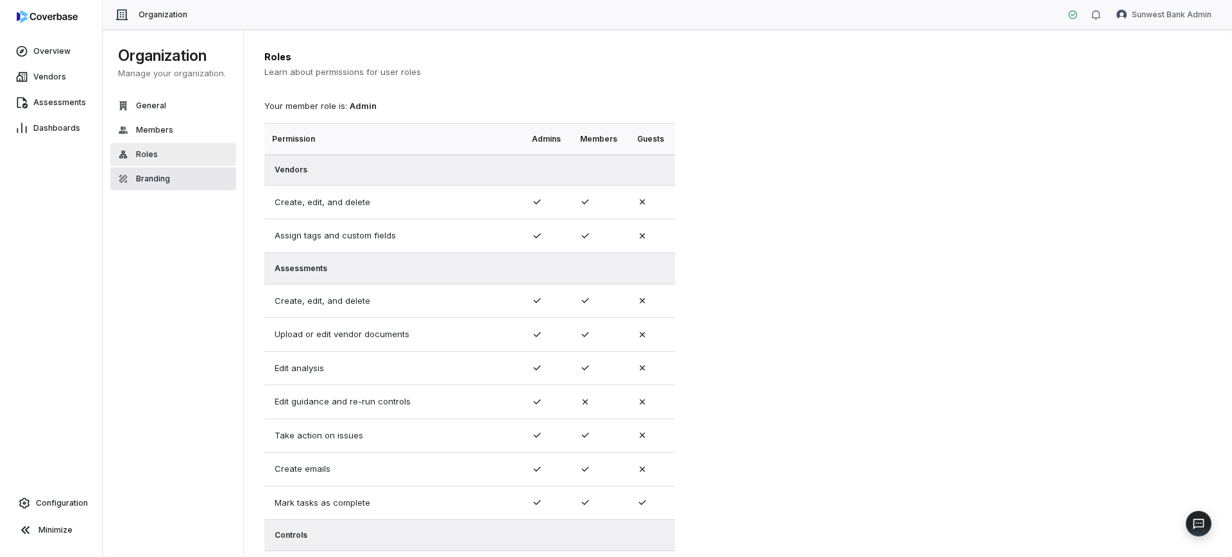
click at [159, 176] on span "Branding" at bounding box center [153, 179] width 34 height 10
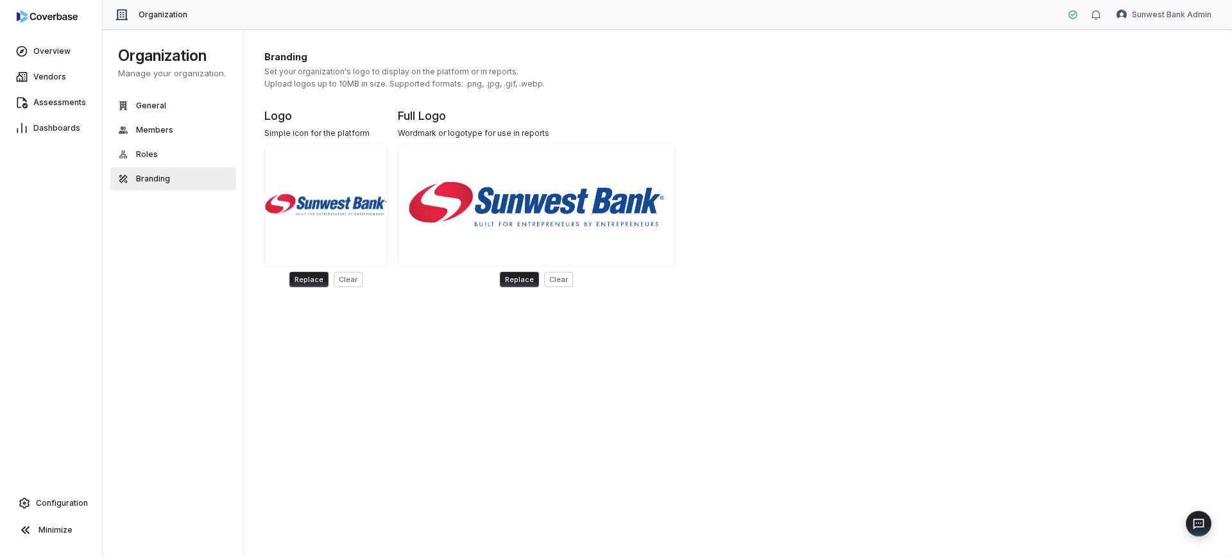
click at [187, 92] on div "Organization Manage your organization. General Members Roles Branding" at bounding box center [173, 123] width 126 height 154
click at [178, 97] on button "General" at bounding box center [173, 105] width 126 height 23
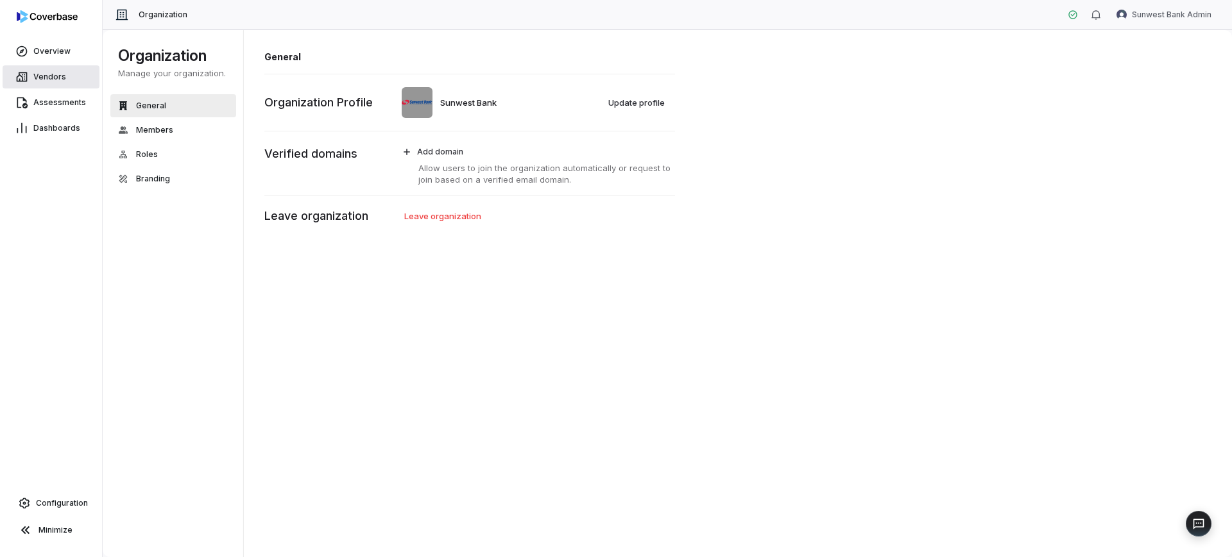
click at [74, 76] on link "Vendors" at bounding box center [51, 76] width 97 height 23
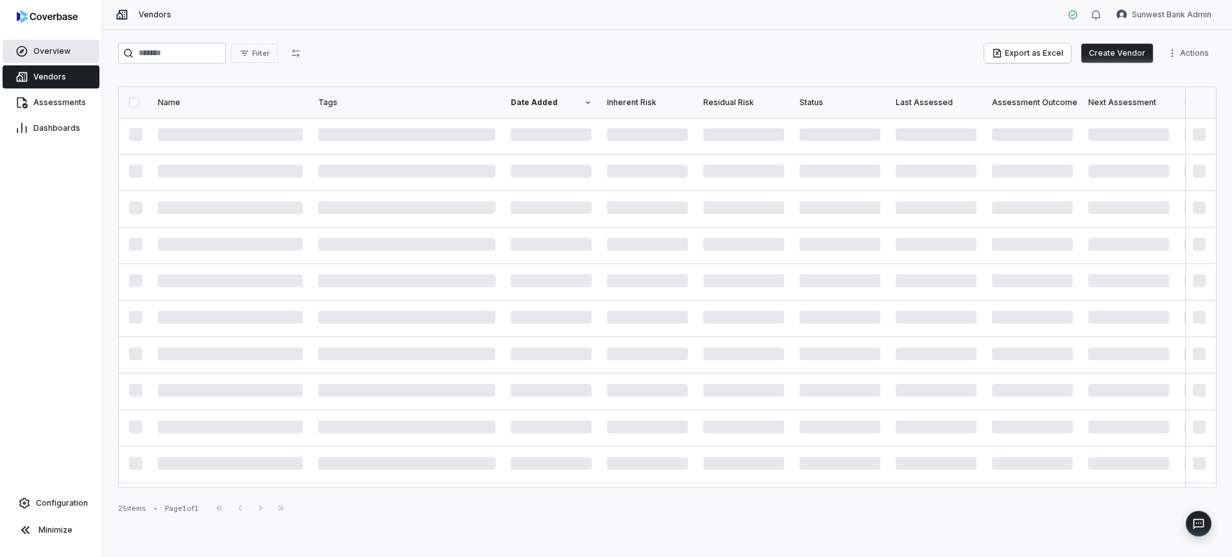
click at [52, 61] on link "Overview" at bounding box center [51, 51] width 97 height 23
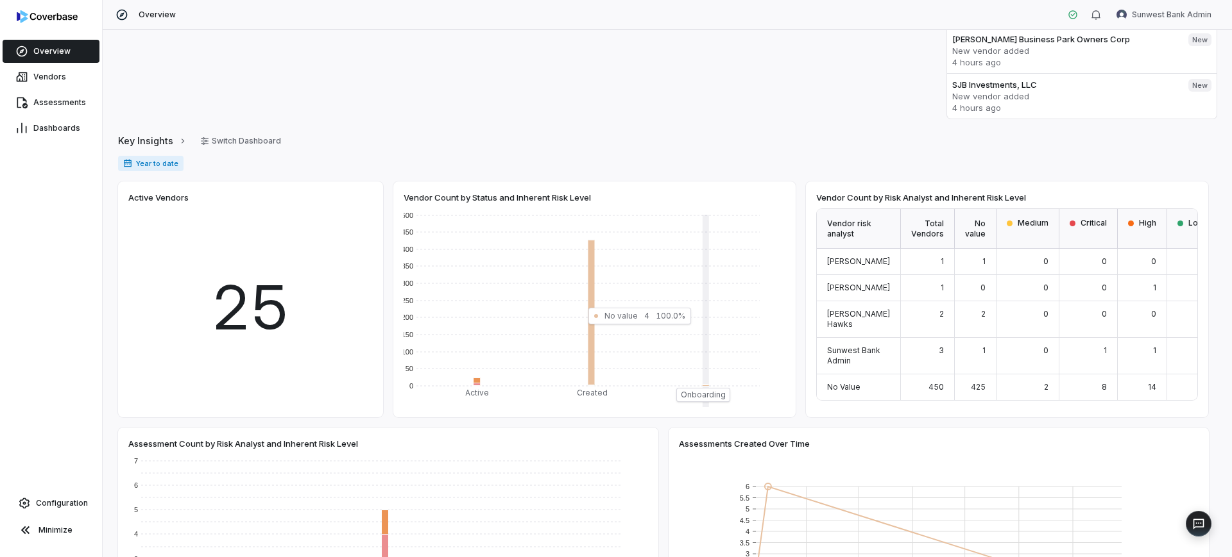
scroll to position [160, 0]
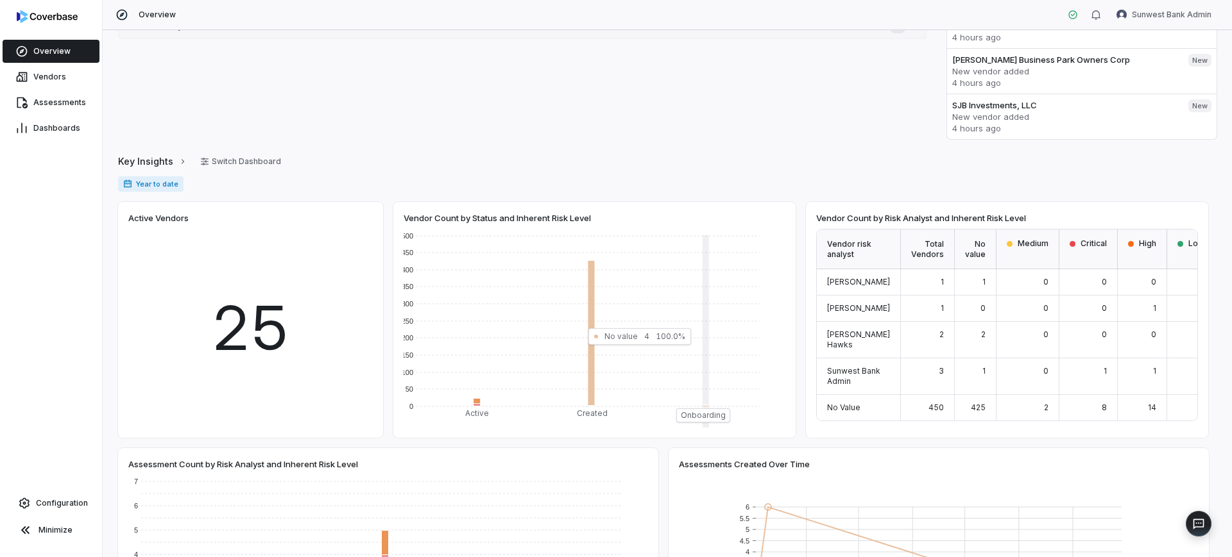
click at [235, 171] on div "Key Insights Switch Dashboard Year to date Vendor Count by Risk Analyst and Inh…" at bounding box center [667, 547] width 1098 height 790
click at [223, 163] on button "Switch Dashboard" at bounding box center [240, 161] width 96 height 19
click at [358, 180] on div "Year to date" at bounding box center [667, 189] width 1098 height 26
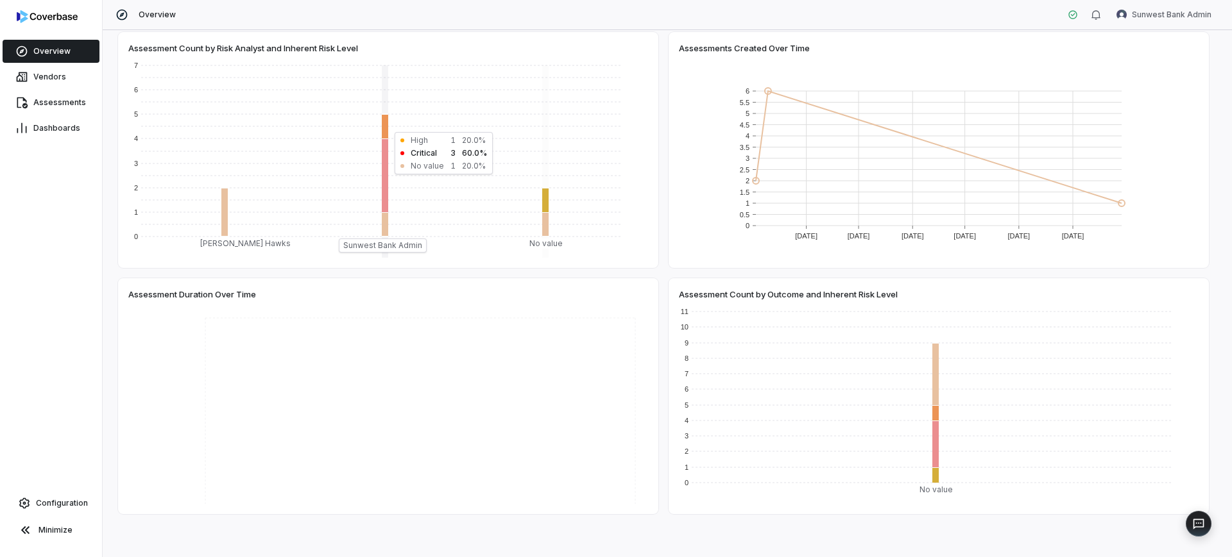
scroll to position [585, 0]
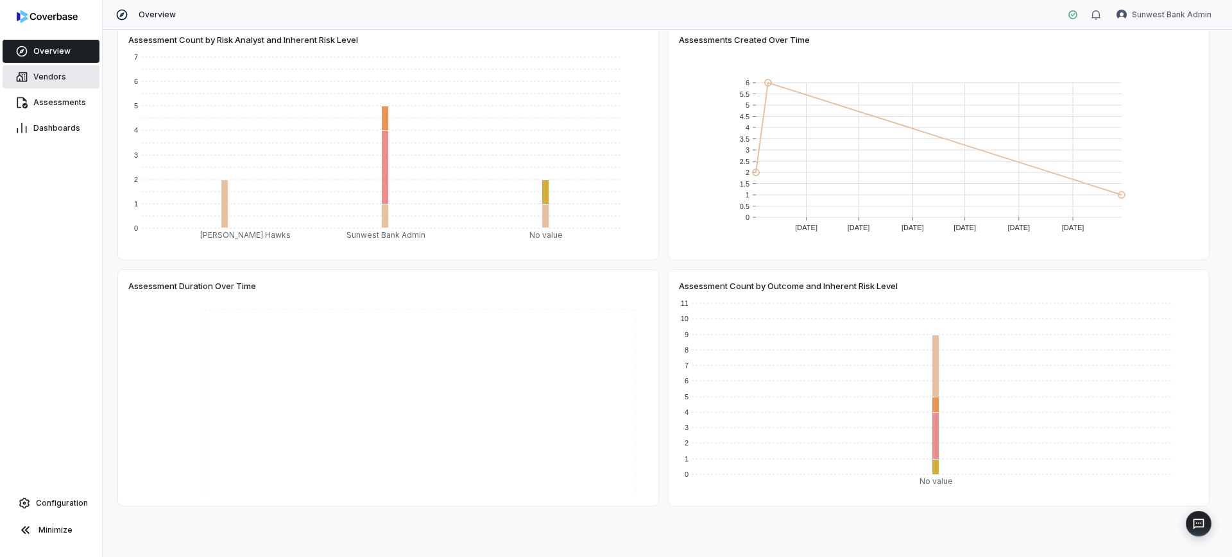
click at [55, 74] on span "Vendors" at bounding box center [49, 77] width 33 height 10
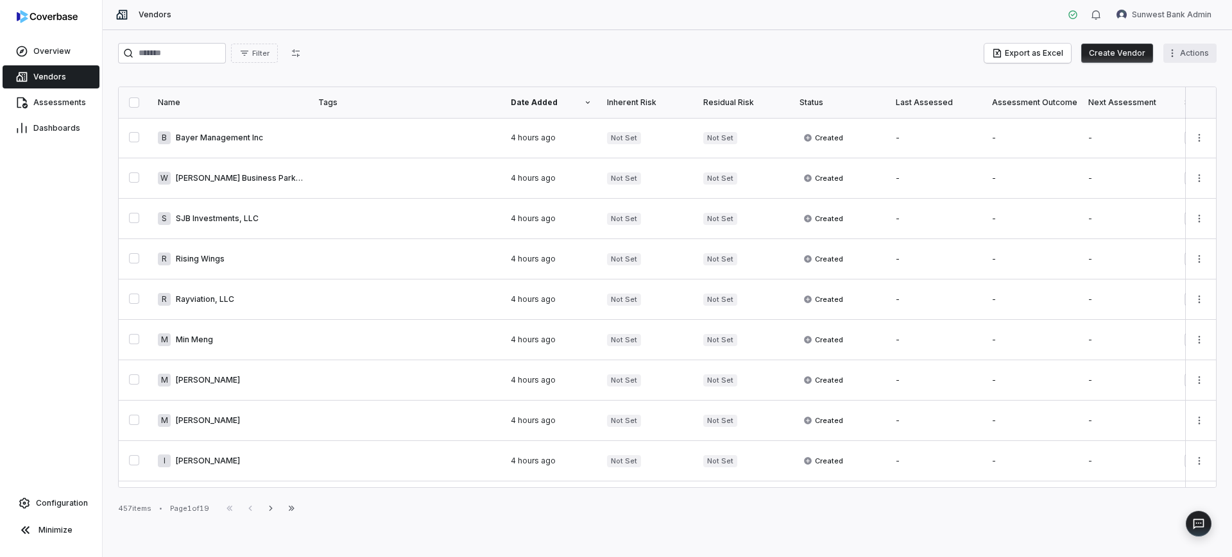
click at [1187, 60] on html "Overview Vendors Assessments Dashboards Configuration Minimize Vendors Sunwest …" at bounding box center [616, 278] width 1232 height 557
click at [1184, 53] on html "Overview Vendors Assessments Dashboards Configuration Minimize Vendors Sunwest …" at bounding box center [616, 278] width 1232 height 557
click at [1076, 13] on icon at bounding box center [1072, 15] width 10 height 10
click at [1104, 14] on button "button" at bounding box center [1096, 14] width 26 height 19
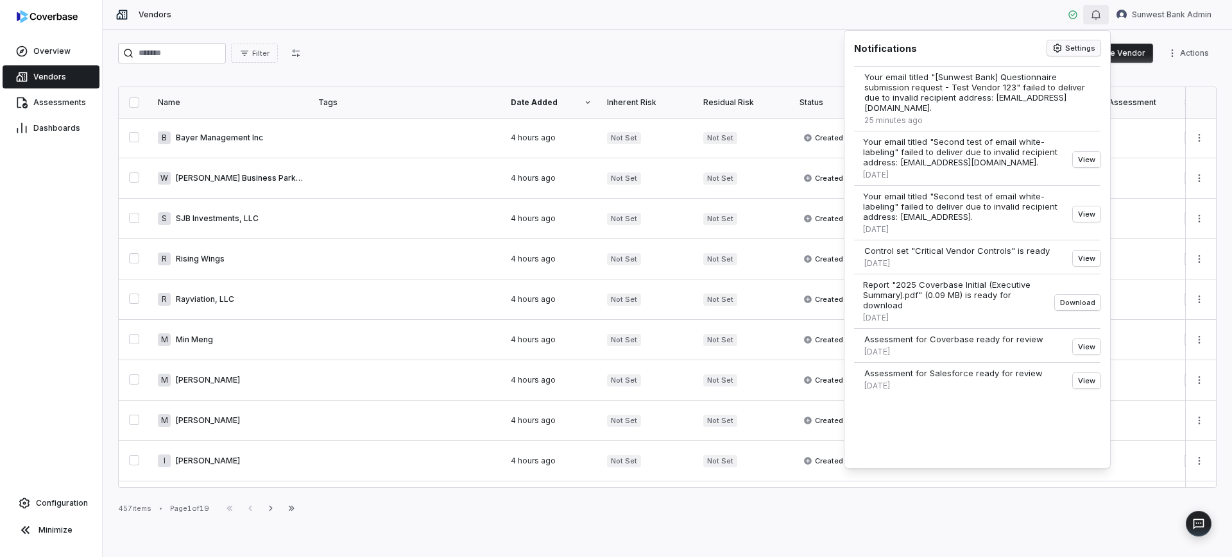
click at [1062, 45] on icon "button" at bounding box center [1057, 48] width 10 height 10
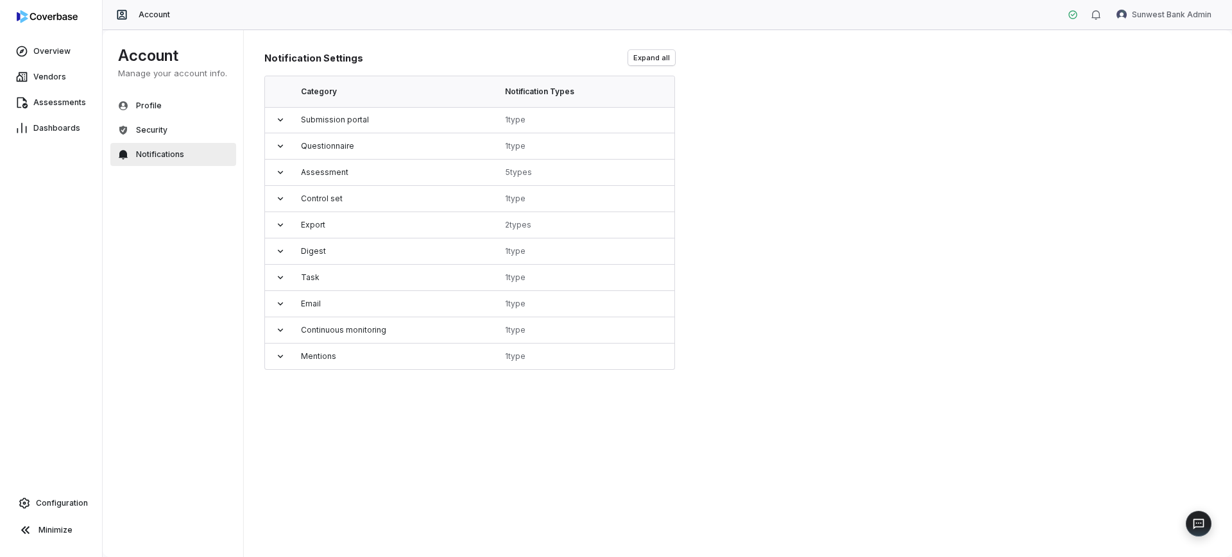
click at [21, 64] on div "Vendors" at bounding box center [51, 77] width 102 height 26
click at [28, 53] on icon at bounding box center [21, 51] width 13 height 13
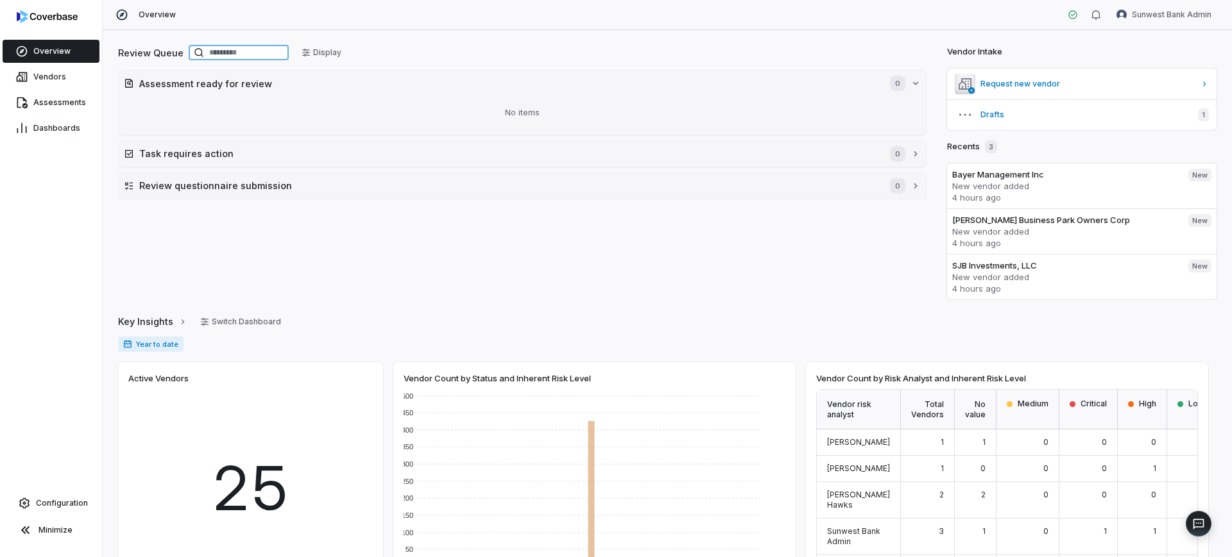
click at [253, 51] on input at bounding box center [239, 52] width 100 height 15
click at [55, 58] on link "Overview" at bounding box center [51, 51] width 97 height 23
click at [75, 71] on link "Vendors" at bounding box center [51, 76] width 97 height 23
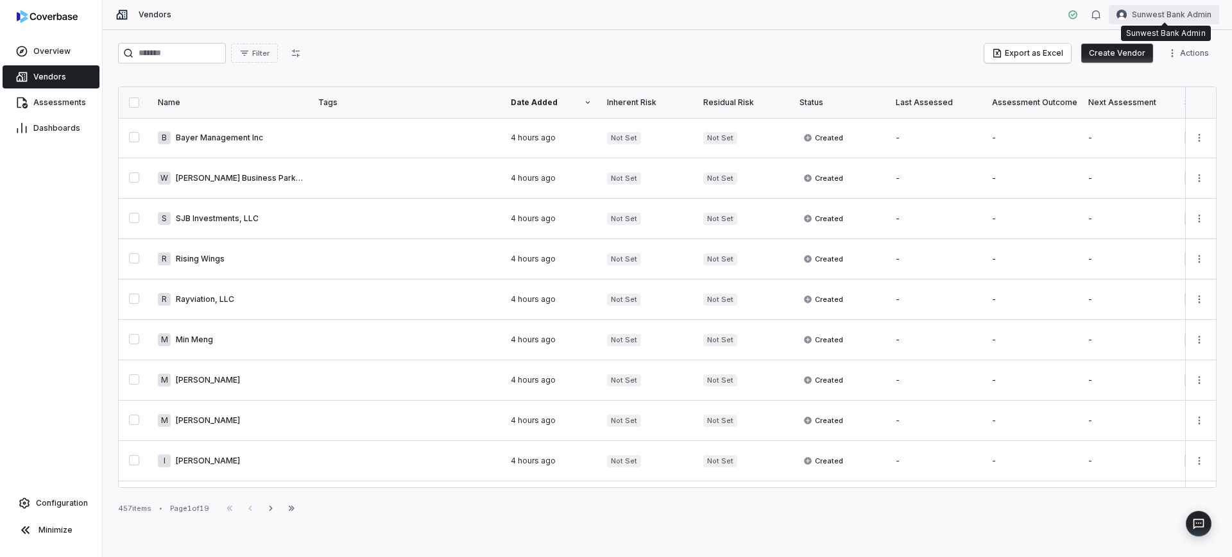
click at [1169, 9] on html "Overview Vendors Assessments Dashboards Configuration Minimize Vendors Sunwest …" at bounding box center [616, 278] width 1232 height 557
click at [1160, 121] on div "Log out" at bounding box center [1165, 118] width 98 height 21
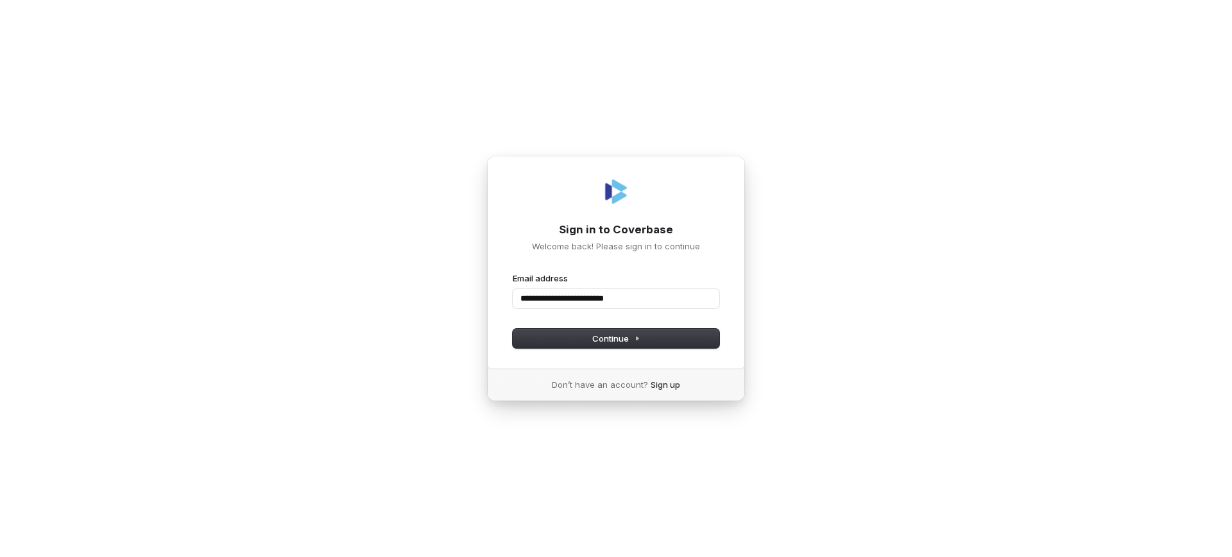
type input "**********"
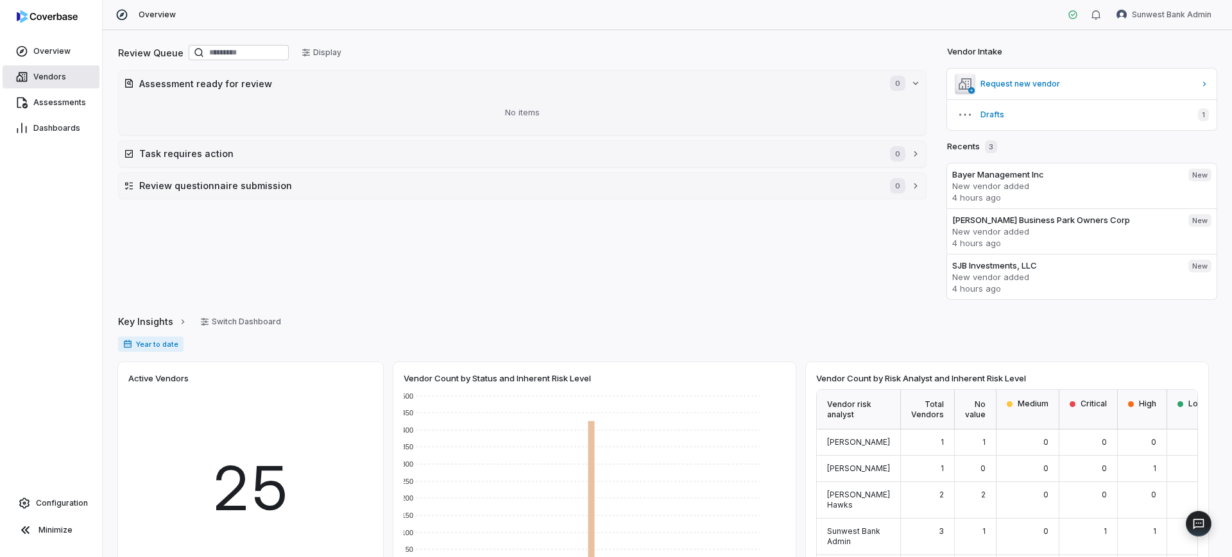
click at [37, 74] on span "Vendors" at bounding box center [49, 77] width 33 height 10
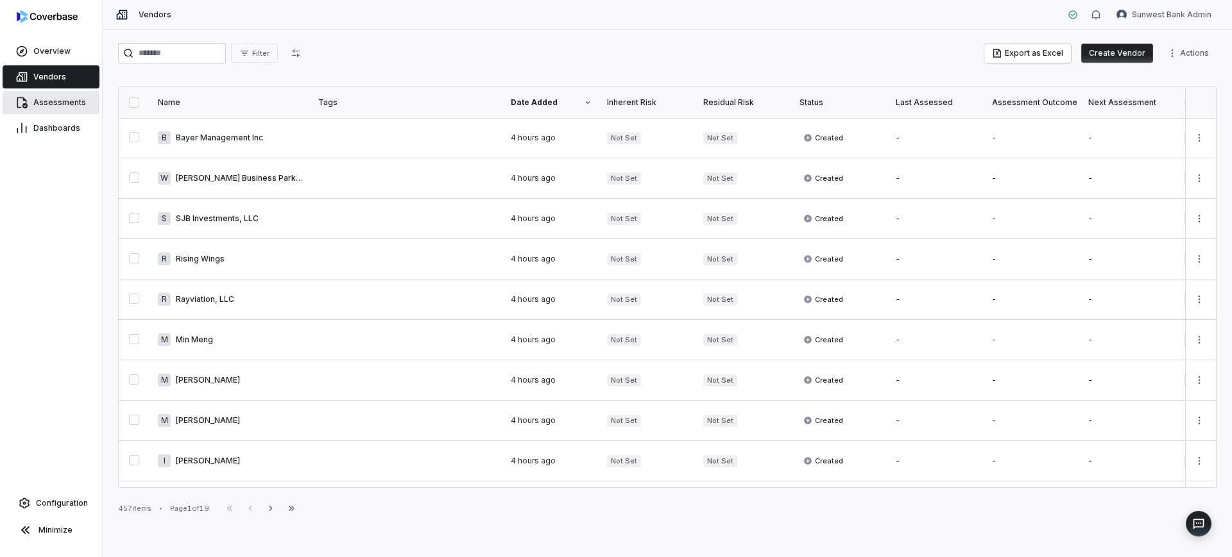
click at [65, 108] on link "Assessments" at bounding box center [51, 102] width 97 height 23
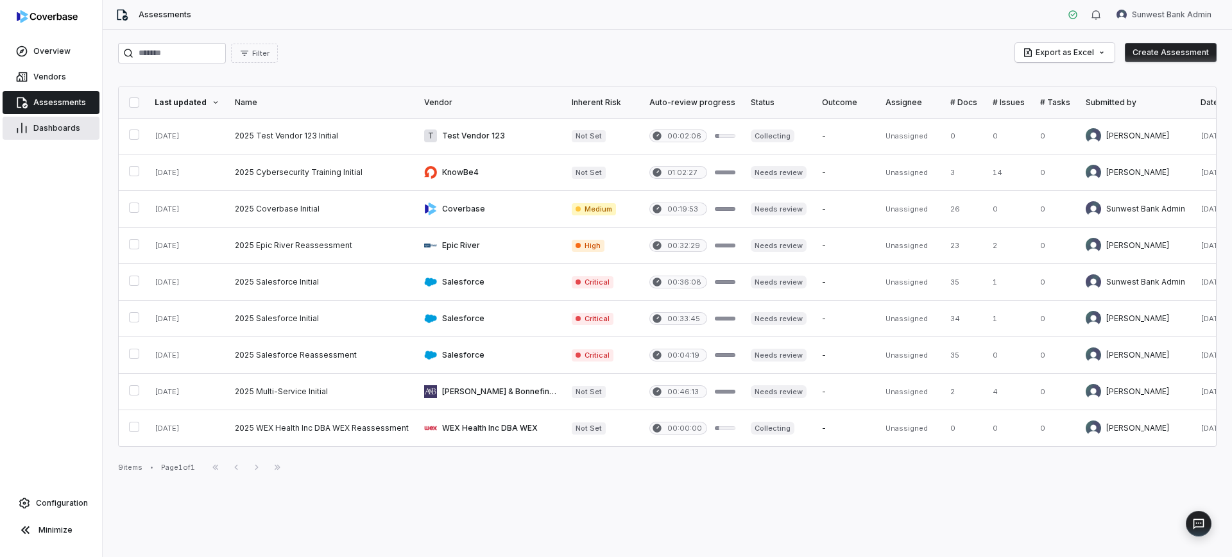
click at [62, 137] on link "Dashboards" at bounding box center [51, 128] width 97 height 23
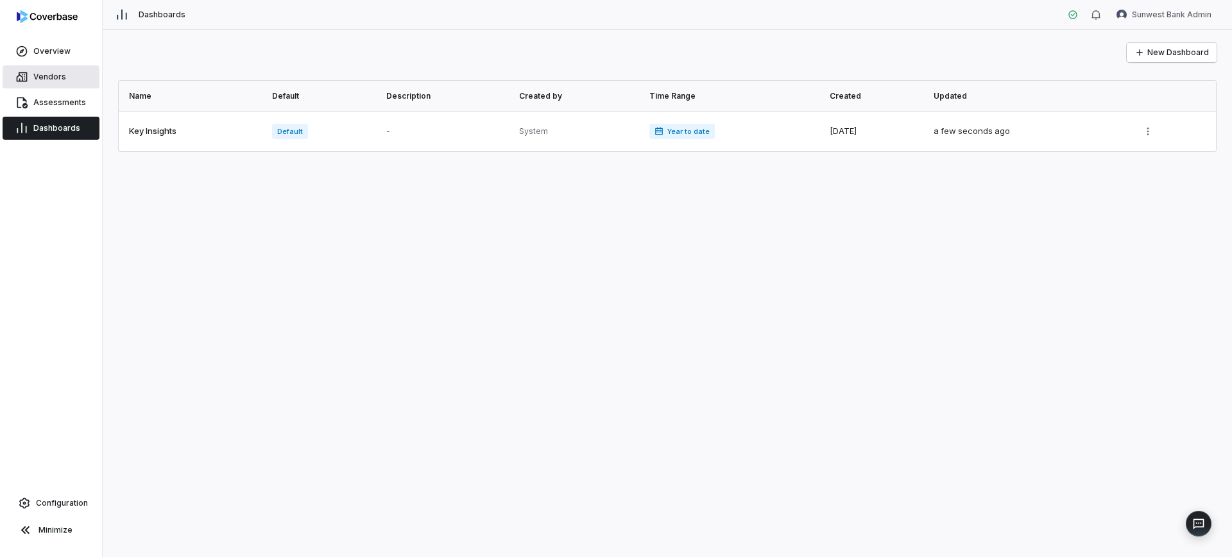
click at [59, 72] on span "Vendors" at bounding box center [49, 77] width 33 height 10
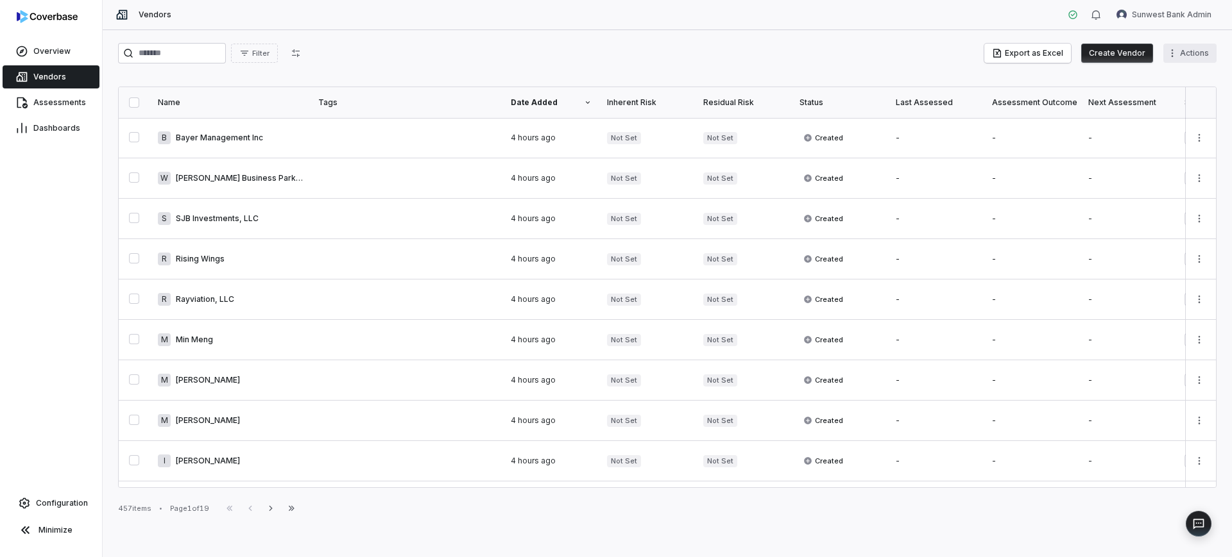
click at [1177, 53] on html "Overview Vendors Assessments Dashboards Configuration Minimize Vendors Sunwest …" at bounding box center [616, 278] width 1232 height 557
click at [906, 67] on html "Overview Vendors Assessments Dashboards Configuration Minimize Vendors Sunwest …" at bounding box center [616, 278] width 1232 height 557
click at [53, 41] on link "Overview" at bounding box center [51, 51] width 97 height 23
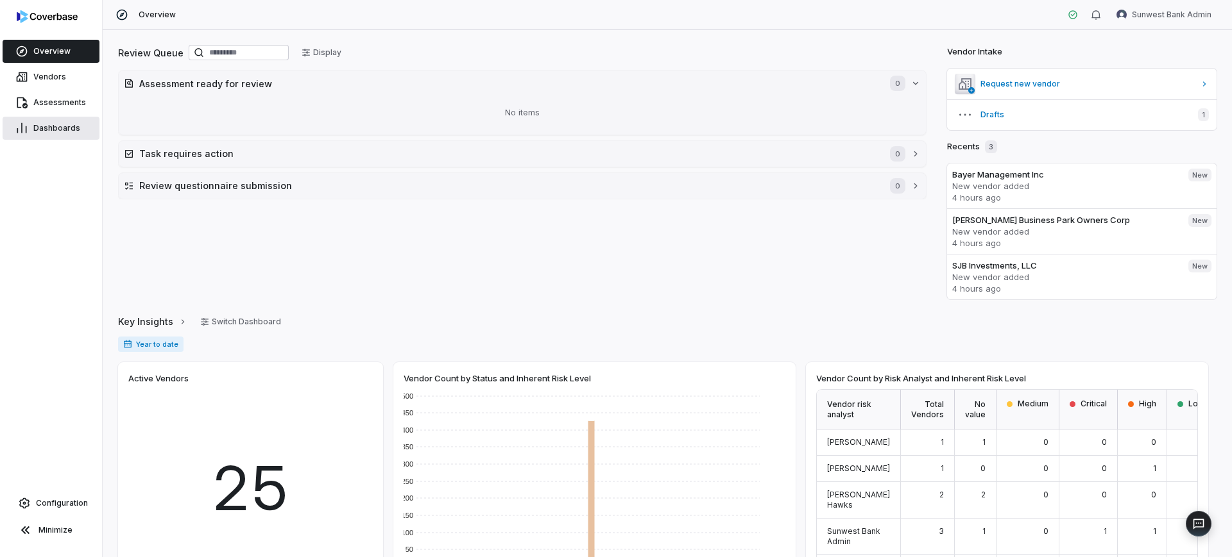
click at [51, 118] on link "Dashboards" at bounding box center [51, 128] width 97 height 23
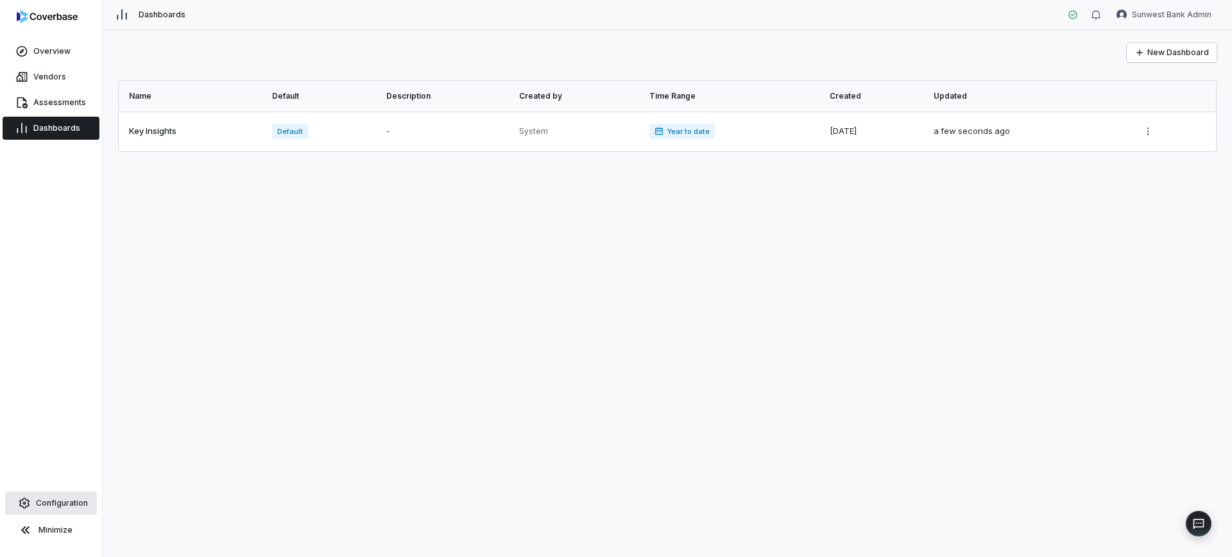
click at [58, 511] on link "Configuration" at bounding box center [51, 503] width 92 height 23
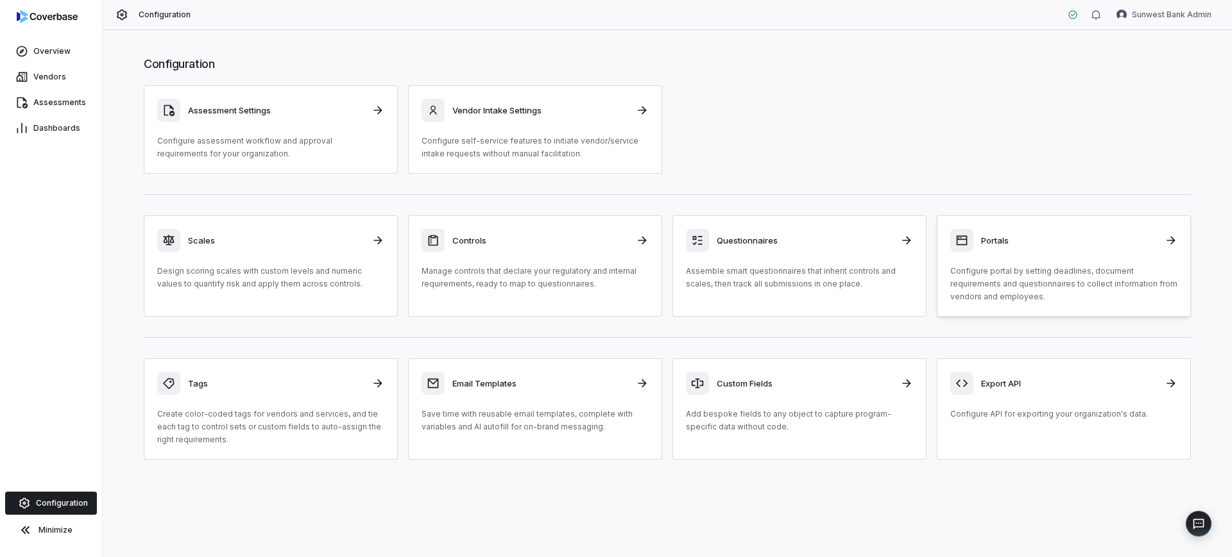
click at [987, 295] on p "Configure portal by setting deadlines, document requirements and questionnaires…" at bounding box center [1063, 284] width 227 height 38
click at [40, 112] on link "Assessments" at bounding box center [51, 102] width 97 height 23
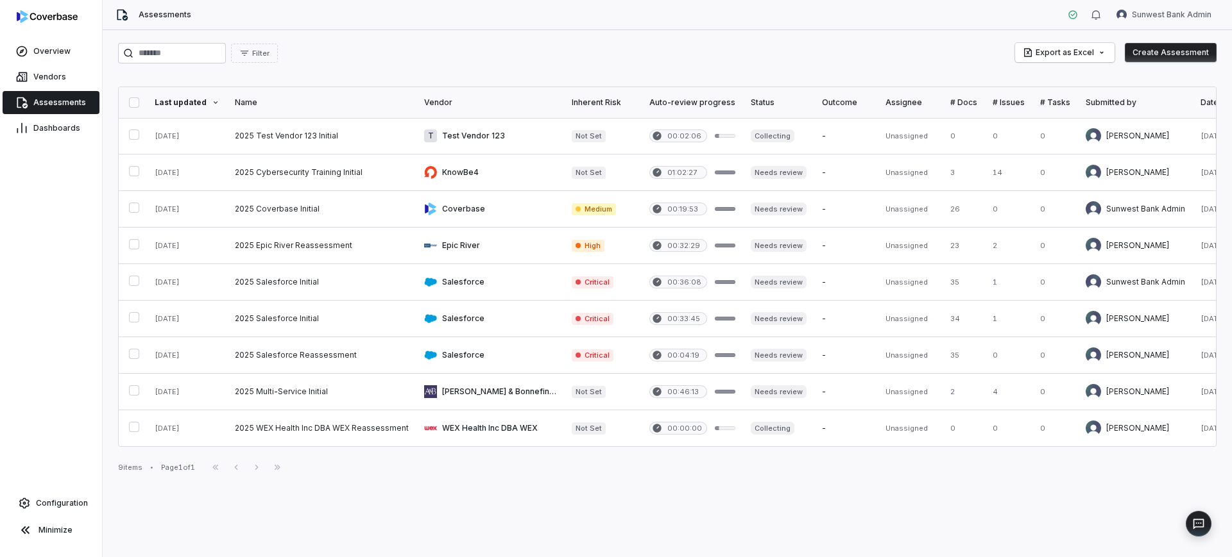
click at [31, 516] on div "Minimize" at bounding box center [51, 530] width 97 height 28
click at [31, 524] on icon at bounding box center [25, 530] width 15 height 15
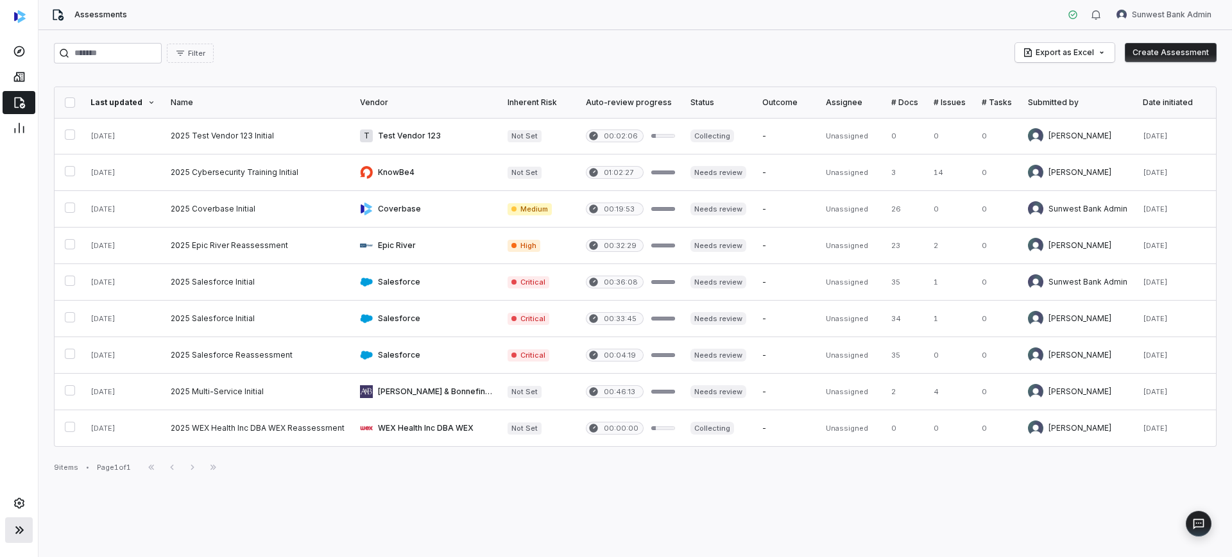
click at [29, 532] on button at bounding box center [19, 531] width 28 height 26
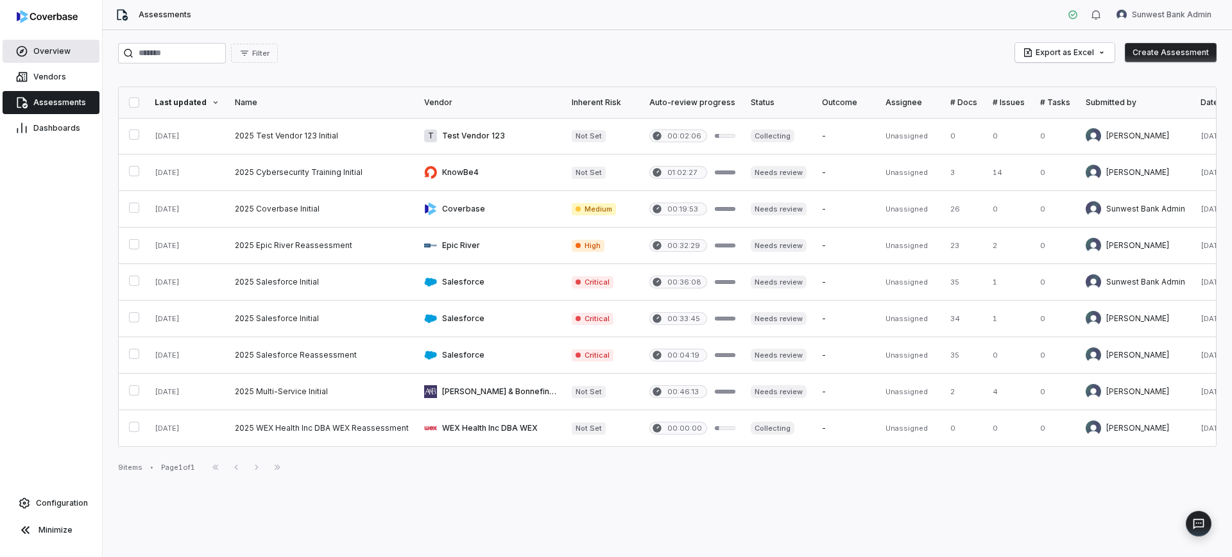
click at [51, 47] on span "Overview" at bounding box center [51, 51] width 37 height 10
